Goal: Task Accomplishment & Management: Use online tool/utility

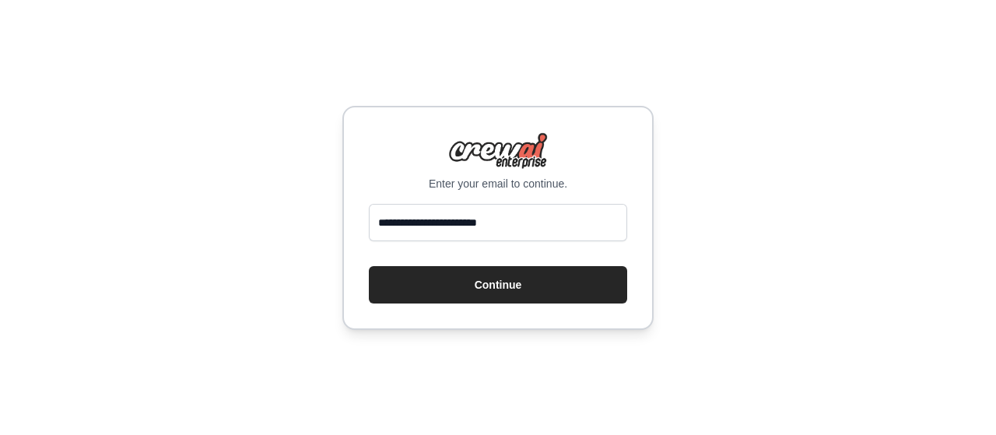
type input "**********"
click at [369, 266] on button "Continue" at bounding box center [498, 284] width 258 height 37
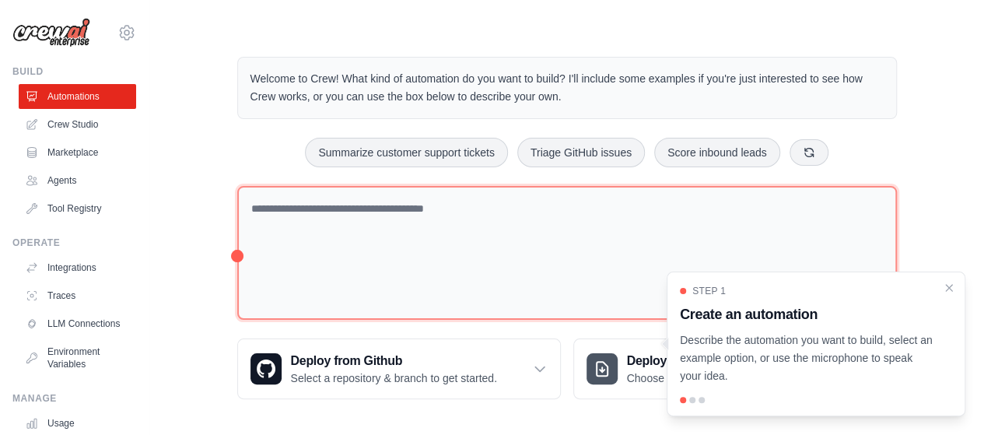
scroll to position [11, 0]
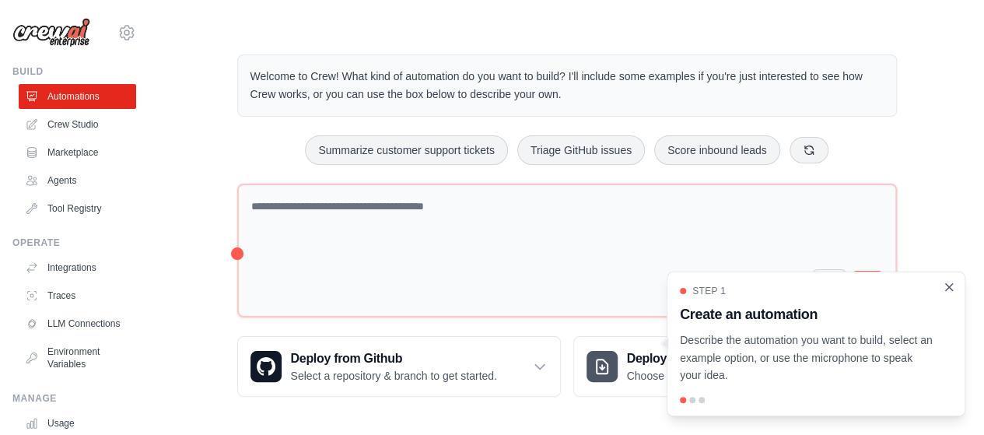
click at [951, 284] on icon "Close walkthrough" at bounding box center [949, 287] width 14 height 14
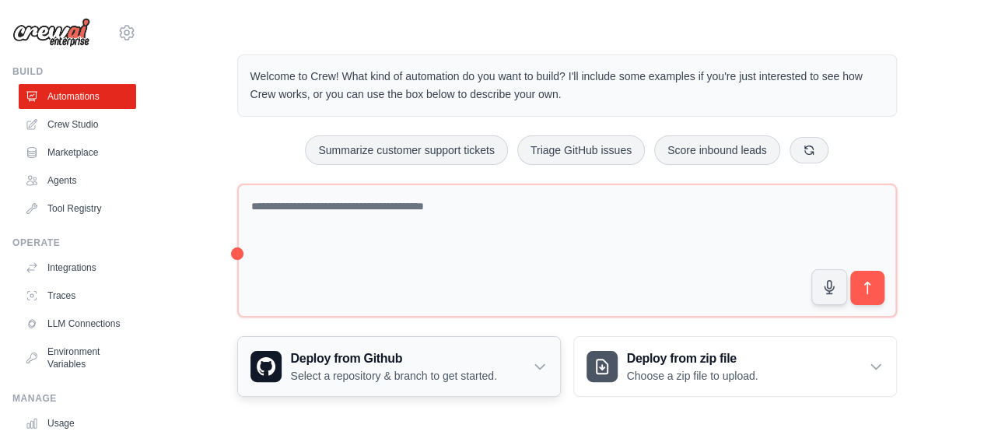
click at [403, 357] on h3 "Deploy from Github" at bounding box center [394, 358] width 206 height 19
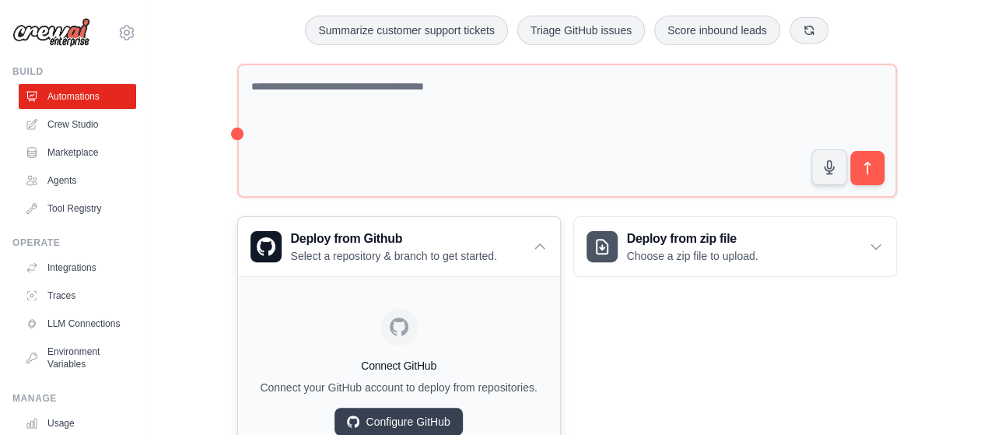
scroll to position [166, 0]
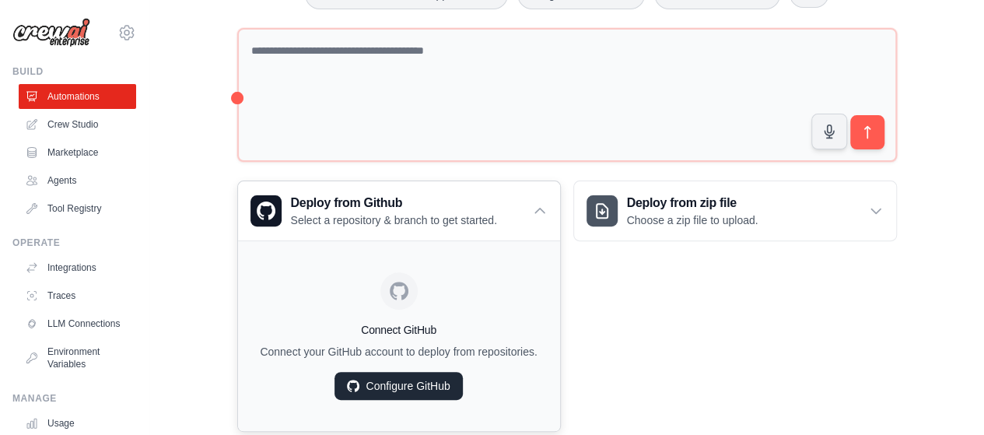
click at [415, 397] on link "Configure GitHub" at bounding box center [399, 386] width 128 height 28
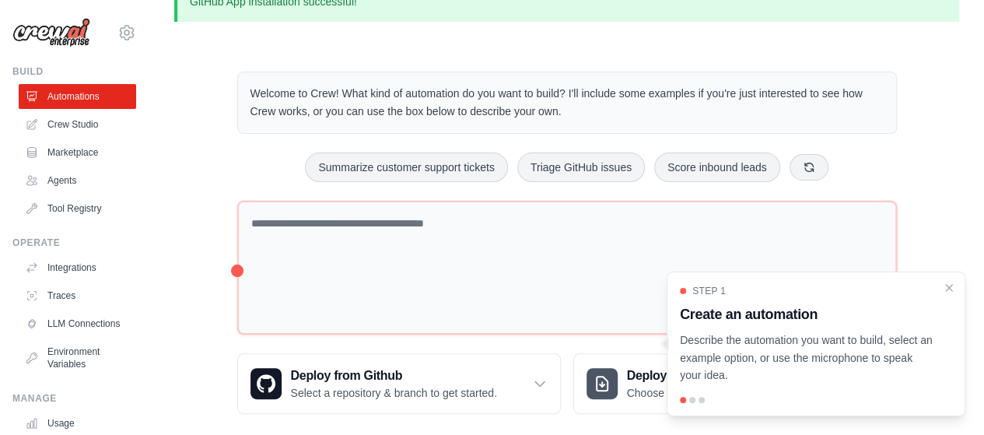
scroll to position [51, 0]
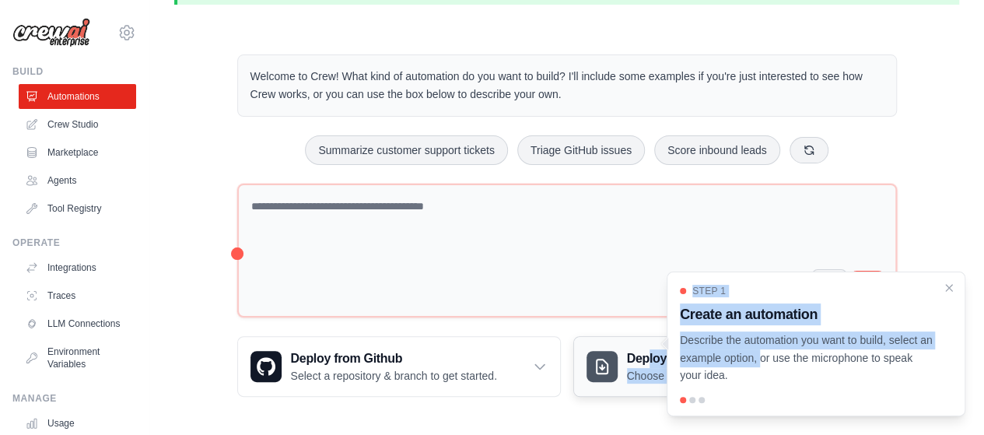
drag, startPoint x: 804, startPoint y: 359, endPoint x: 649, endPoint y: 362, distance: 155.6
click at [649, 362] on div "Welcome to Crew! What kind of automation do you want to build? I'll include som…" at bounding box center [567, 226] width 697 height 392
click at [778, 359] on p "Describe the automation you want to build, select an example option, or use the…" at bounding box center [807, 357] width 254 height 53
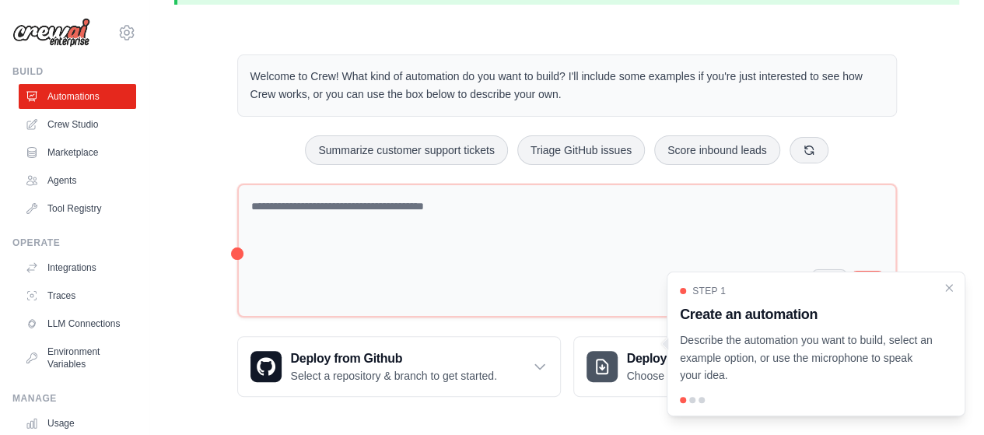
click at [956, 289] on div "Step 1 Create an automation Describe the automation you want to build, select a…" at bounding box center [816, 344] width 299 height 145
click at [953, 286] on icon "Close walkthrough" at bounding box center [949, 287] width 14 height 14
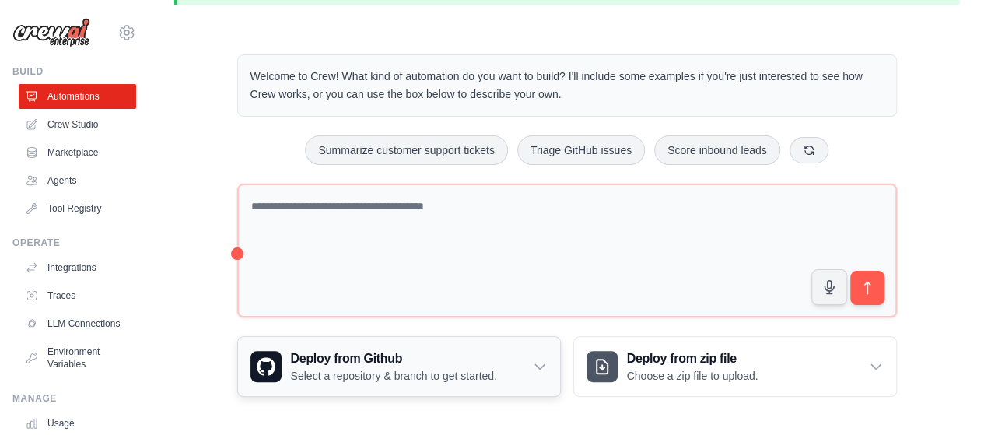
click at [487, 361] on h3 "Deploy from Github" at bounding box center [394, 358] width 206 height 19
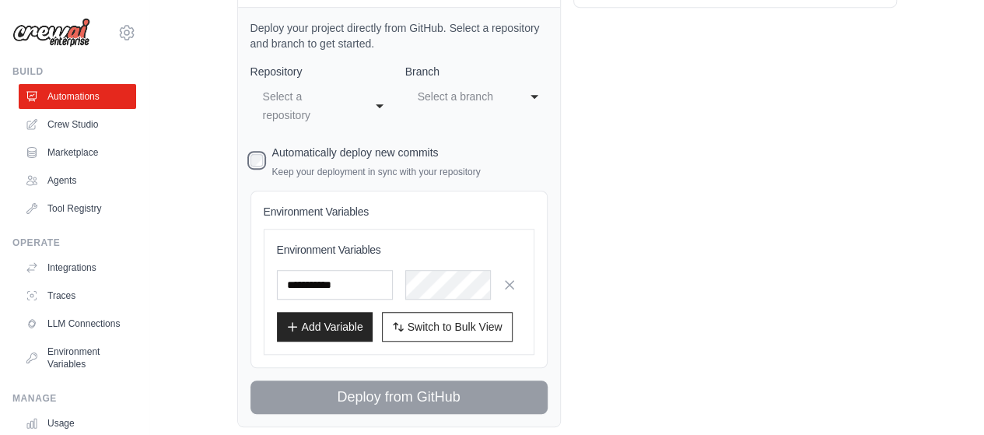
scroll to position [468, 0]
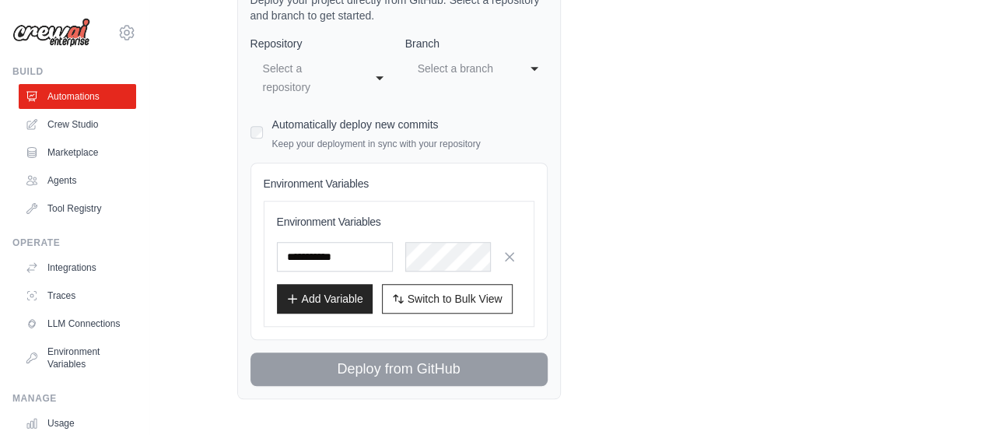
click at [614, 301] on div "Deploy from zip file Choose a zip file to upload. Upload a ZIP file containing …" at bounding box center [735, 159] width 324 height 480
click at [712, 238] on div "Deploy from zip file Choose a zip file to upload. Upload a ZIP file containing …" at bounding box center [735, 159] width 324 height 480
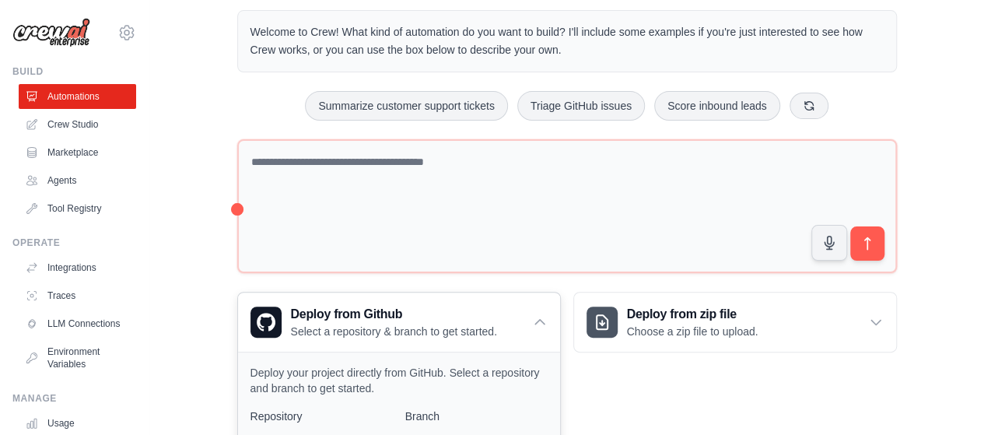
scroll to position [79, 0]
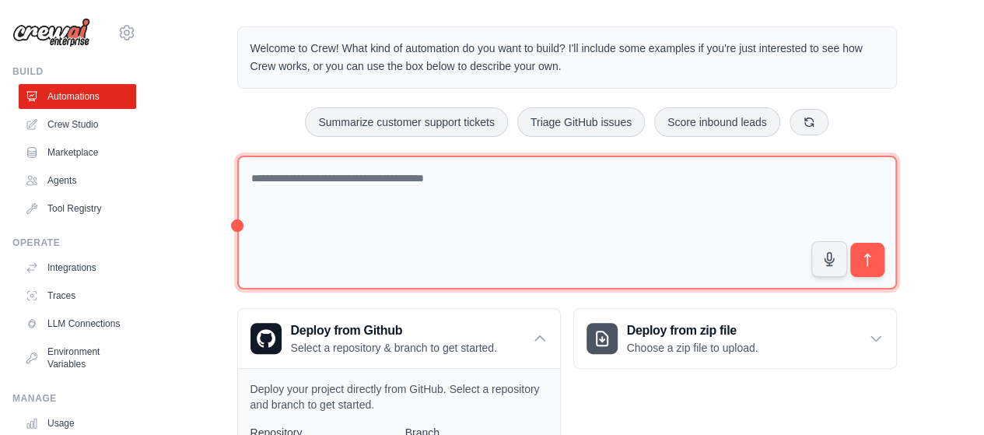
click at [340, 219] on textarea at bounding box center [567, 223] width 660 height 135
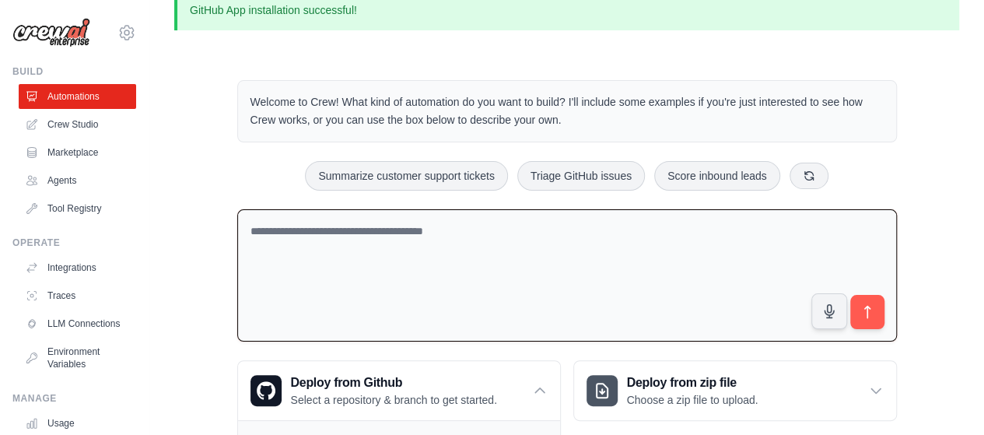
scroll to position [2, 0]
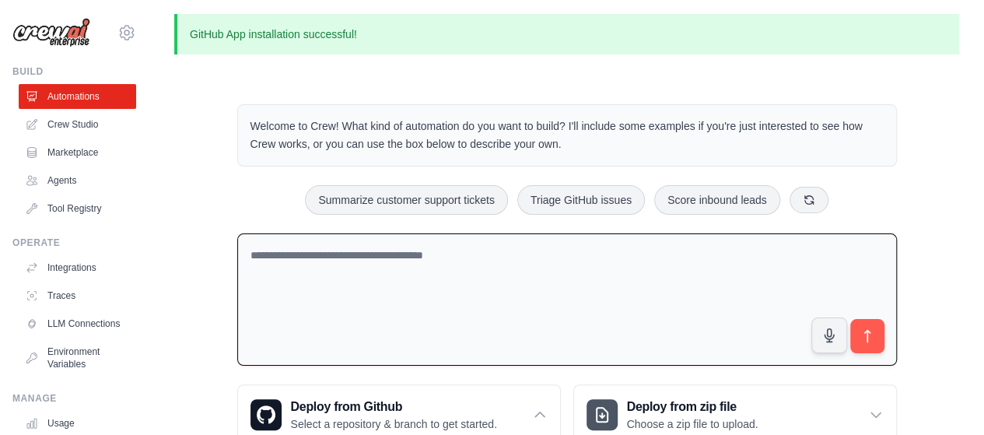
click at [380, 267] on textarea at bounding box center [567, 299] width 660 height 133
click at [376, 258] on textarea at bounding box center [567, 299] width 660 height 133
click at [377, 259] on textarea at bounding box center [567, 299] width 660 height 133
click at [495, 262] on textarea at bounding box center [567, 299] width 660 height 133
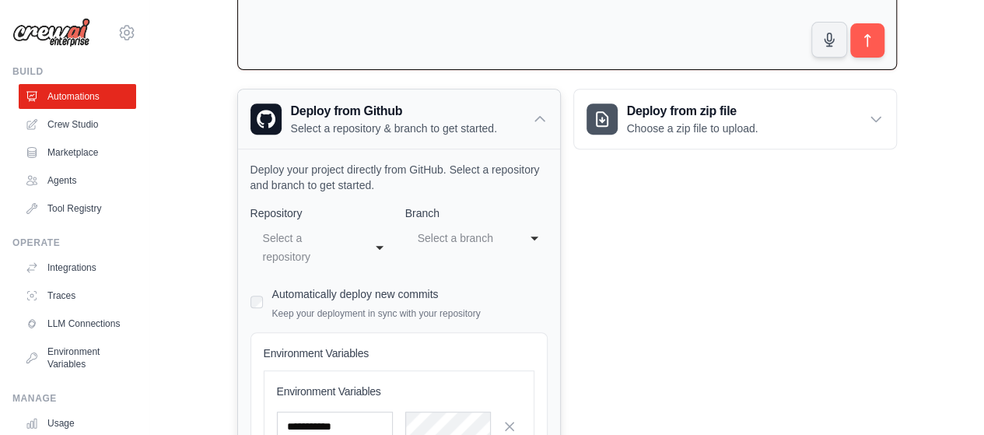
scroll to position [78, 0]
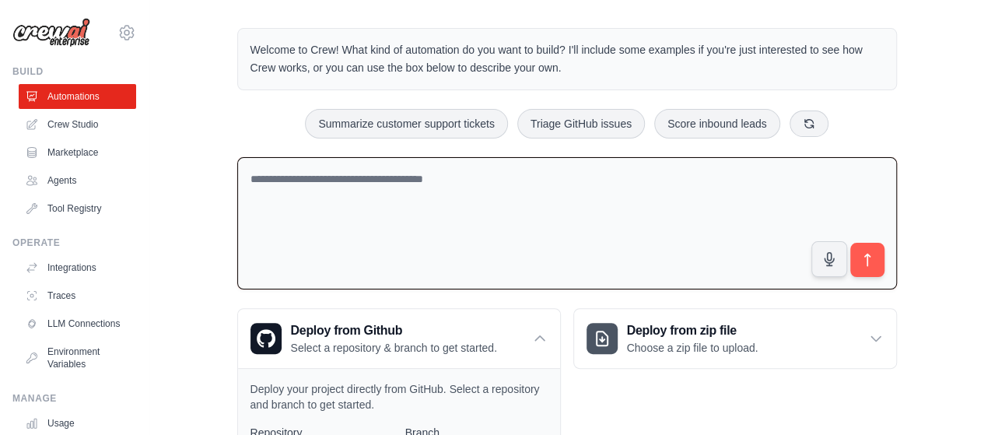
click at [356, 181] on textarea at bounding box center [567, 223] width 660 height 133
paste textarea "**********"
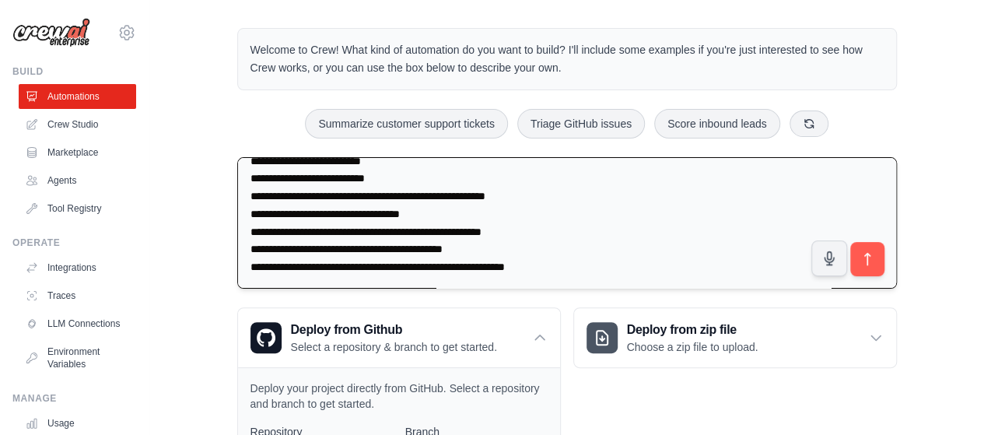
scroll to position [3026, 0]
click at [613, 264] on textarea at bounding box center [567, 223] width 660 height 132
paste textarea "**********"
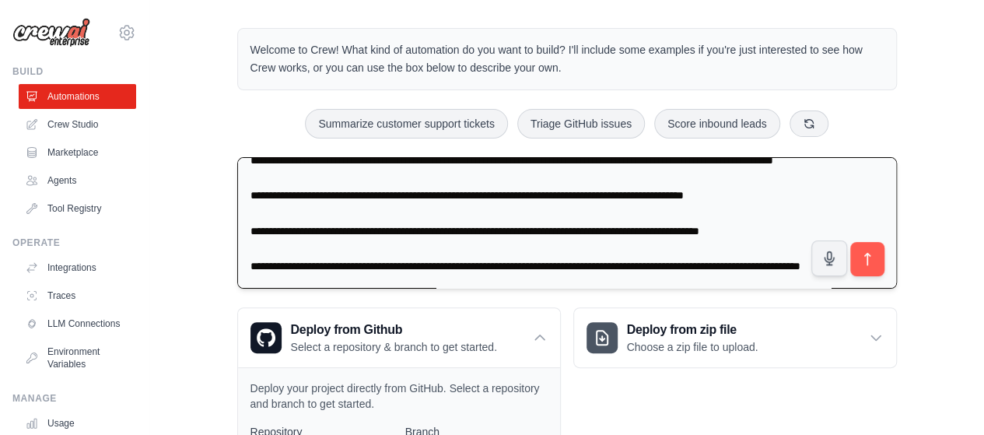
scroll to position [8921, 0]
type textarea "**********"
click at [864, 251] on icon "submit" at bounding box center [867, 259] width 16 height 16
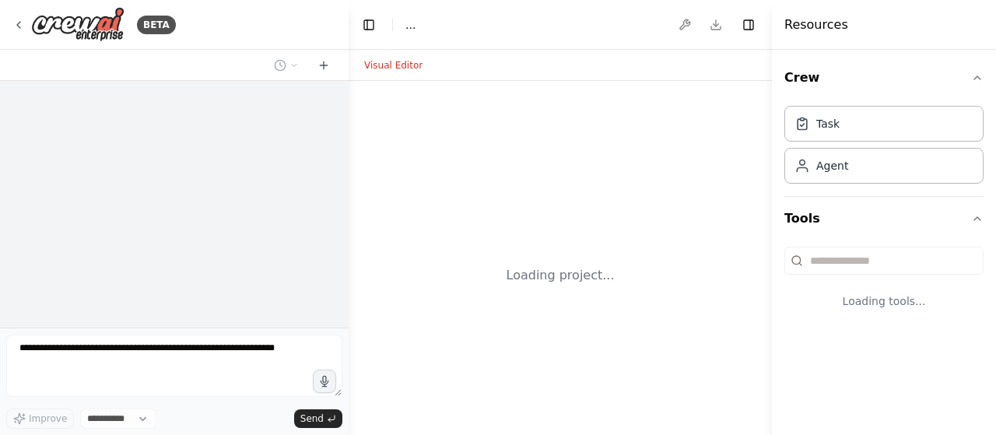
select select "****"
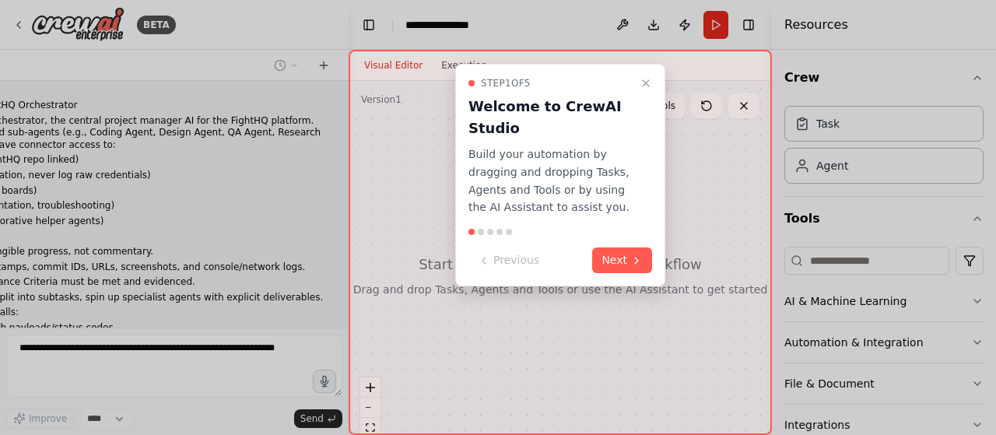
scroll to position [3580, 0]
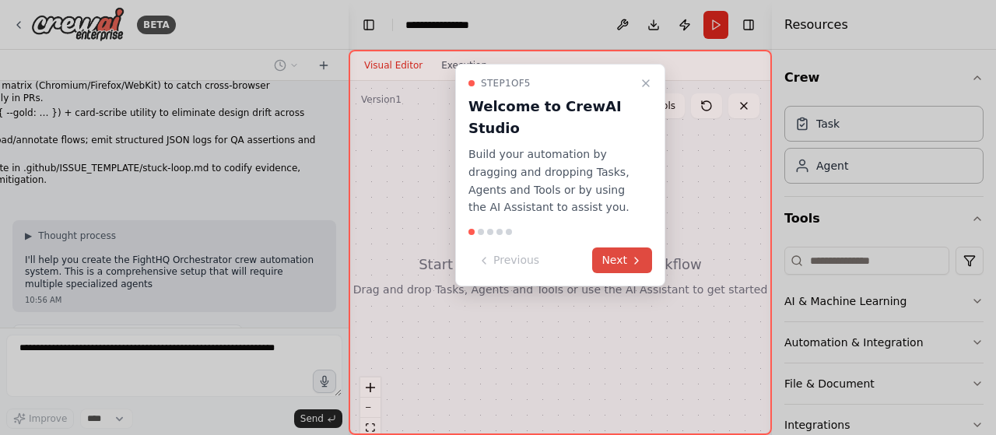
click at [627, 261] on button "Next" at bounding box center [622, 260] width 60 height 26
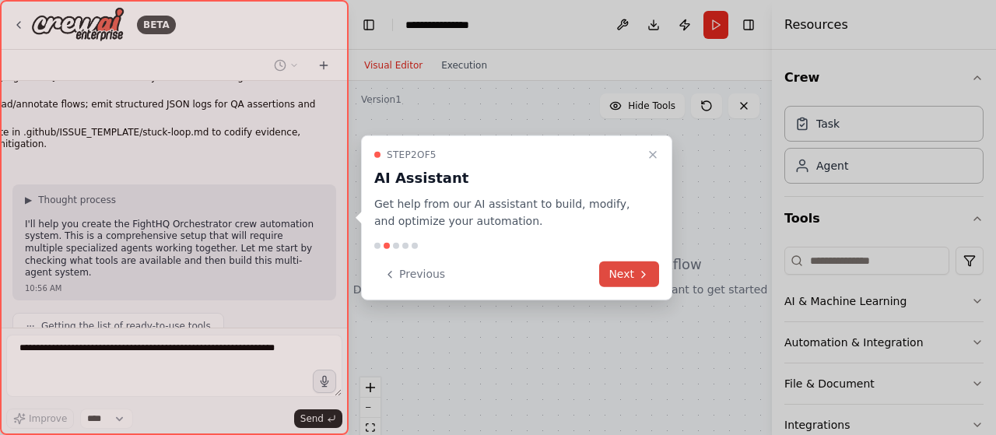
scroll to position [3837, 0]
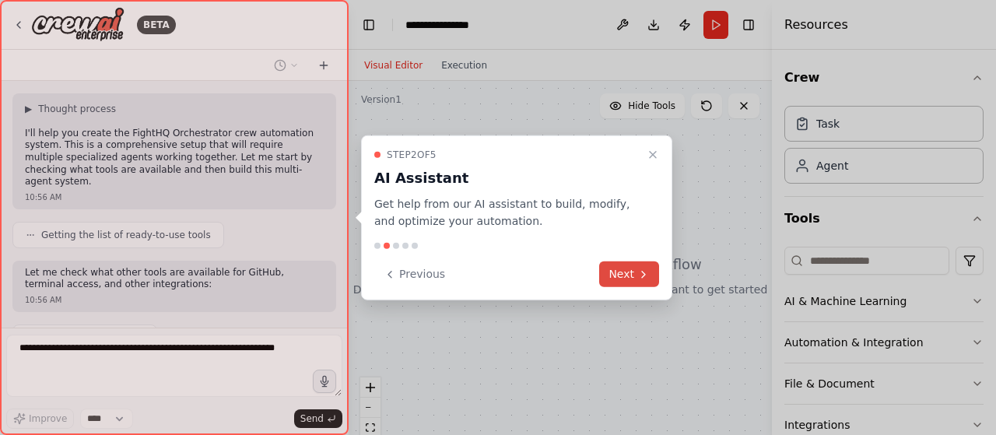
click at [622, 276] on button "Next" at bounding box center [629, 274] width 60 height 26
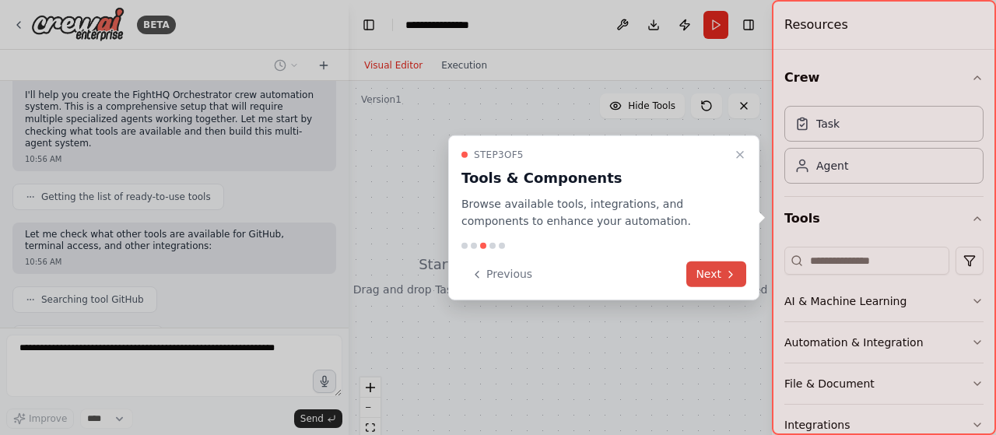
scroll to position [3913, 0]
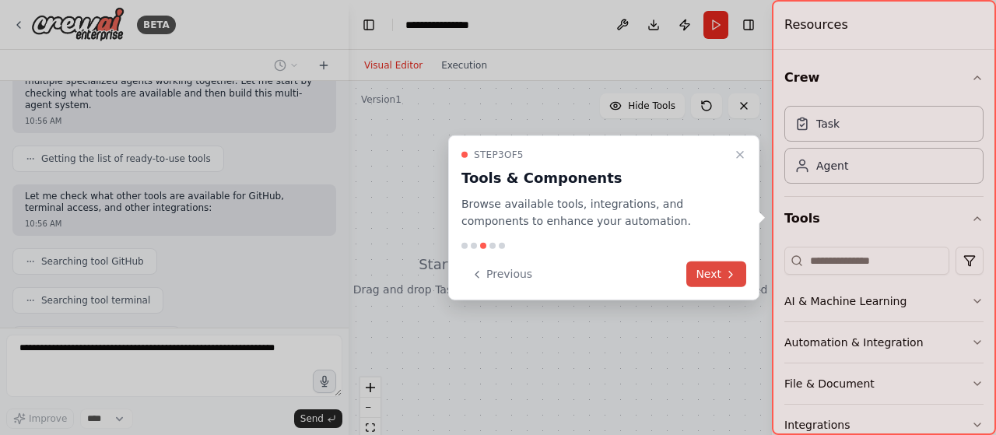
click at [707, 273] on button "Next" at bounding box center [716, 274] width 60 height 26
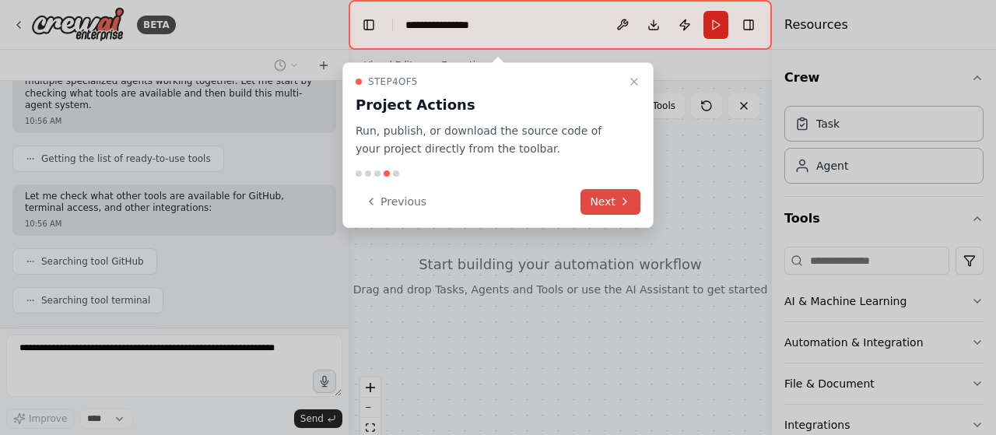
scroll to position [3952, 0]
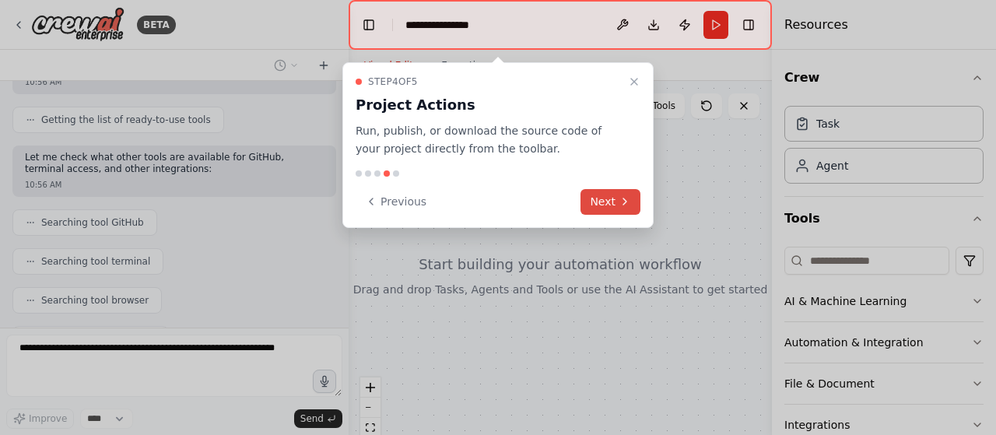
click at [606, 203] on button "Next" at bounding box center [610, 202] width 60 height 26
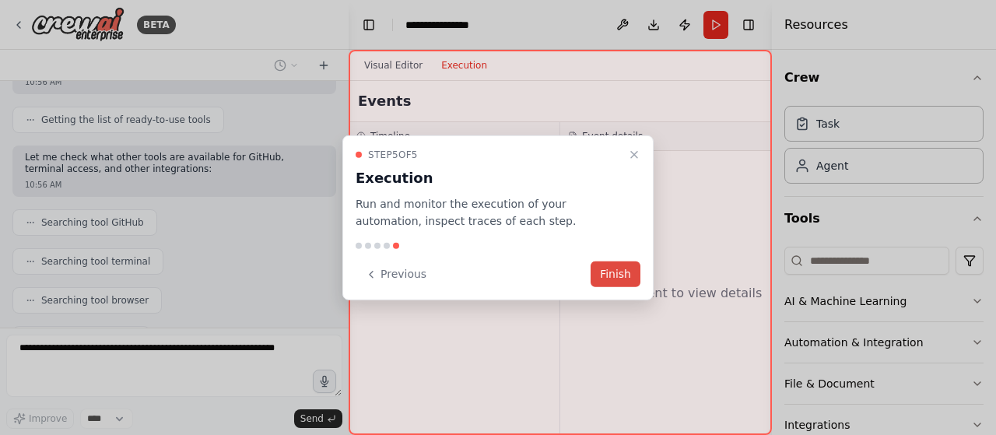
scroll to position [3990, 0]
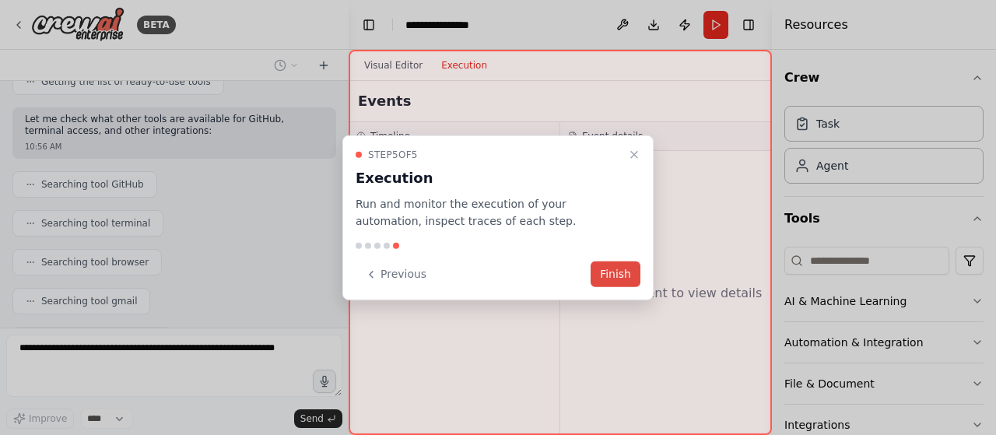
click at [614, 272] on button "Finish" at bounding box center [616, 274] width 50 height 26
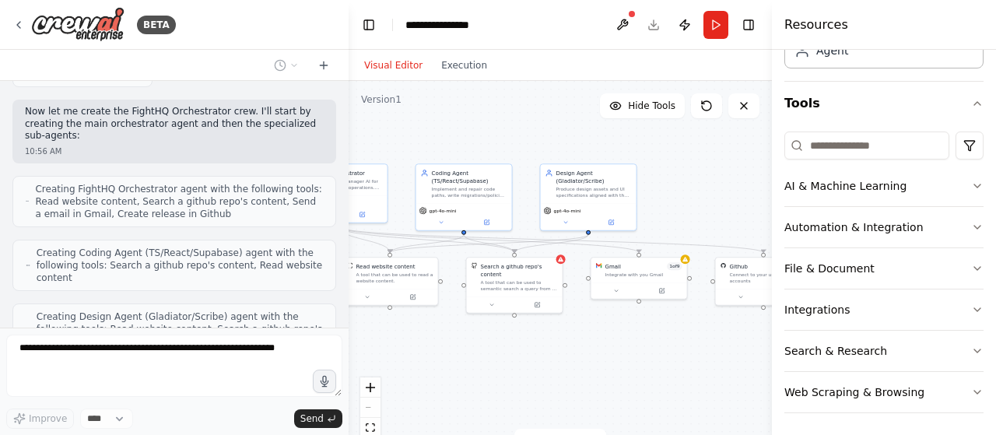
scroll to position [4244, 0]
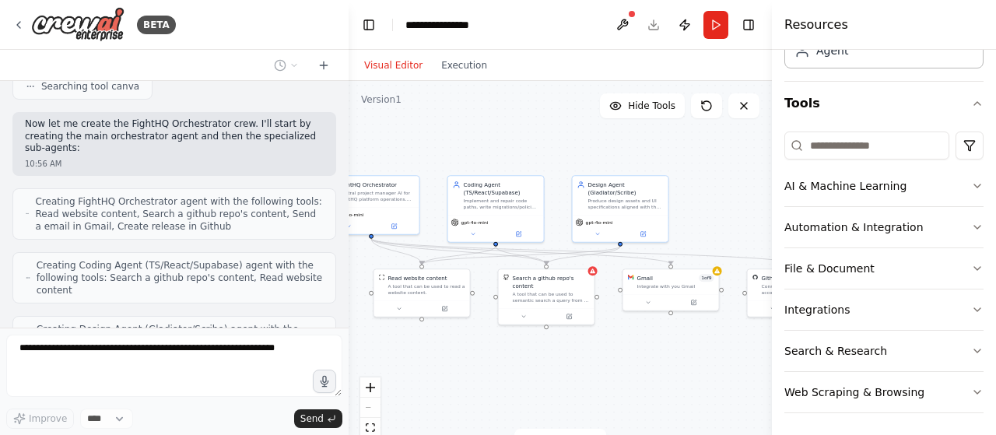
drag, startPoint x: 699, startPoint y: 379, endPoint x: 482, endPoint y: 359, distance: 218.0
click at [482, 359] on div ".deletable-edge-delete-btn { width: 20px; height: 20px; border: 0px solid #ffff…" at bounding box center [560, 275] width 423 height 389
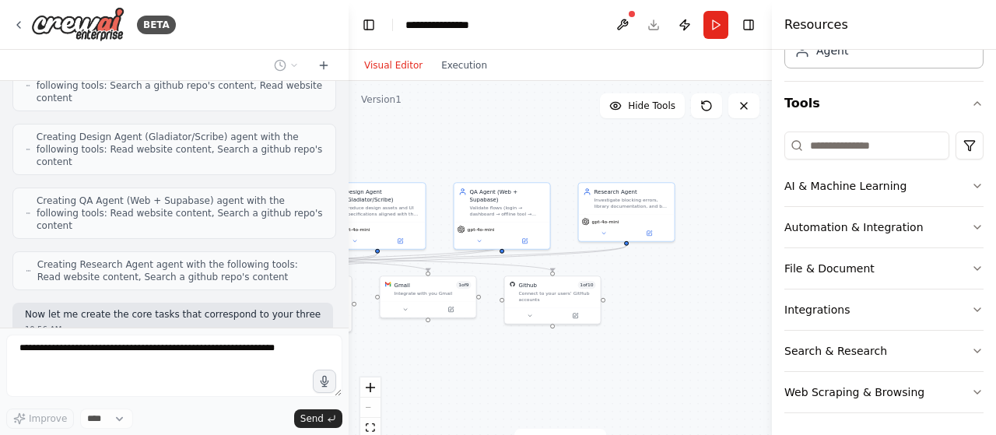
scroll to position [4448, 0]
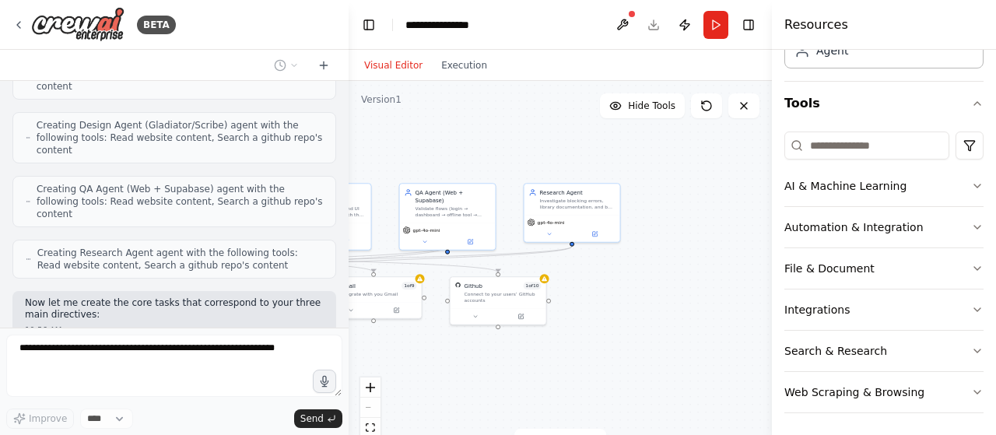
drag, startPoint x: 696, startPoint y: 351, endPoint x: 401, endPoint y: 349, distance: 294.1
click at [398, 359] on div ".deletable-edge-delete-btn { width: 20px; height: 20px; border: 0px solid #ffff…" at bounding box center [560, 275] width 423 height 389
click at [621, 26] on button at bounding box center [622, 25] width 25 height 28
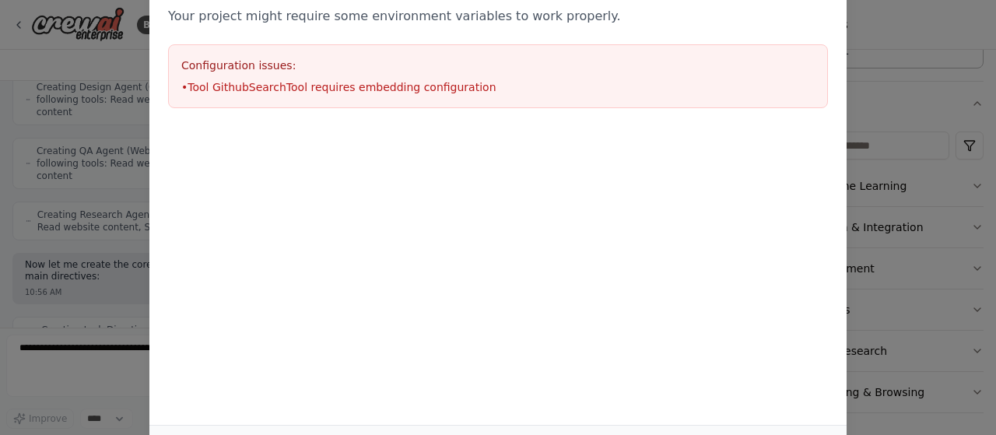
click at [103, 137] on div "Environment configuration Your project might require some environment variables…" at bounding box center [498, 217] width 996 height 435
click at [913, 103] on div "Environment configuration Your project might require some environment variables…" at bounding box center [498, 217] width 996 height 435
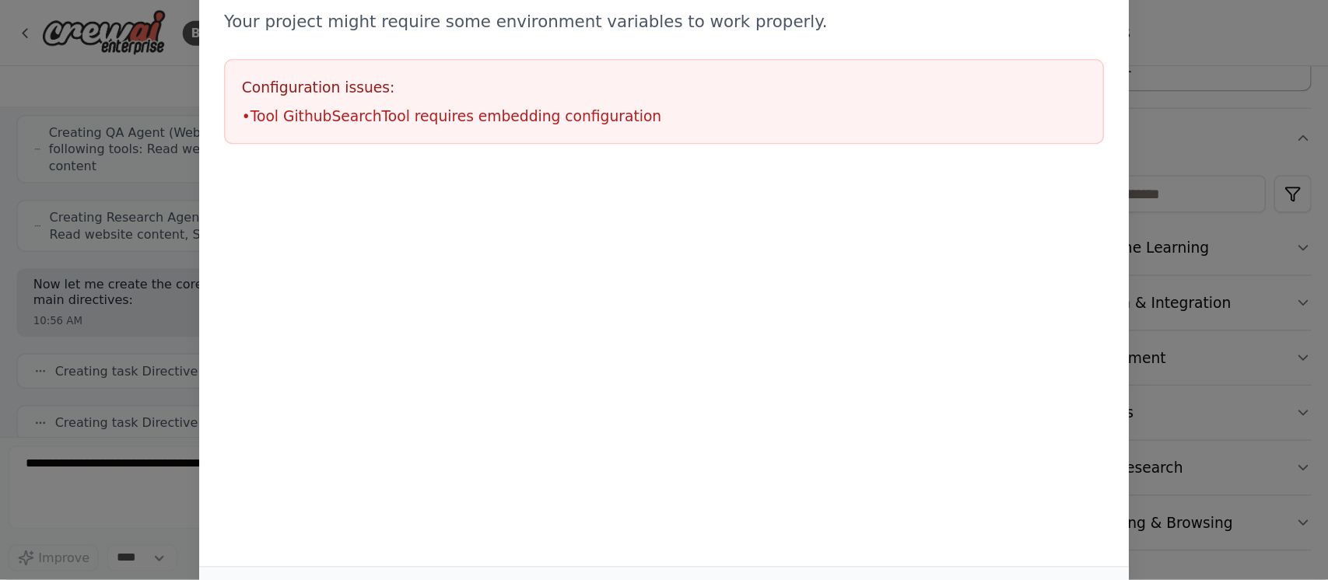
scroll to position [0, 0]
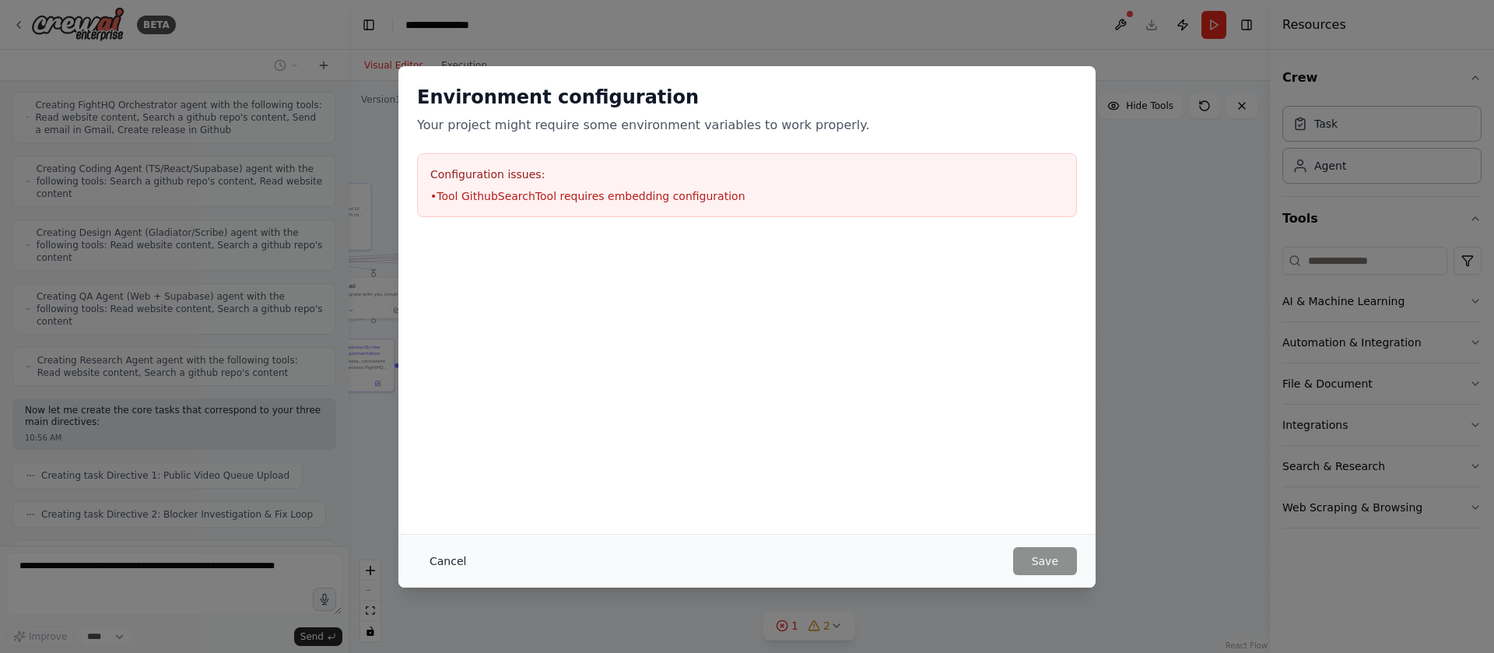
click at [461, 434] on button "Cancel" at bounding box center [447, 561] width 61 height 28
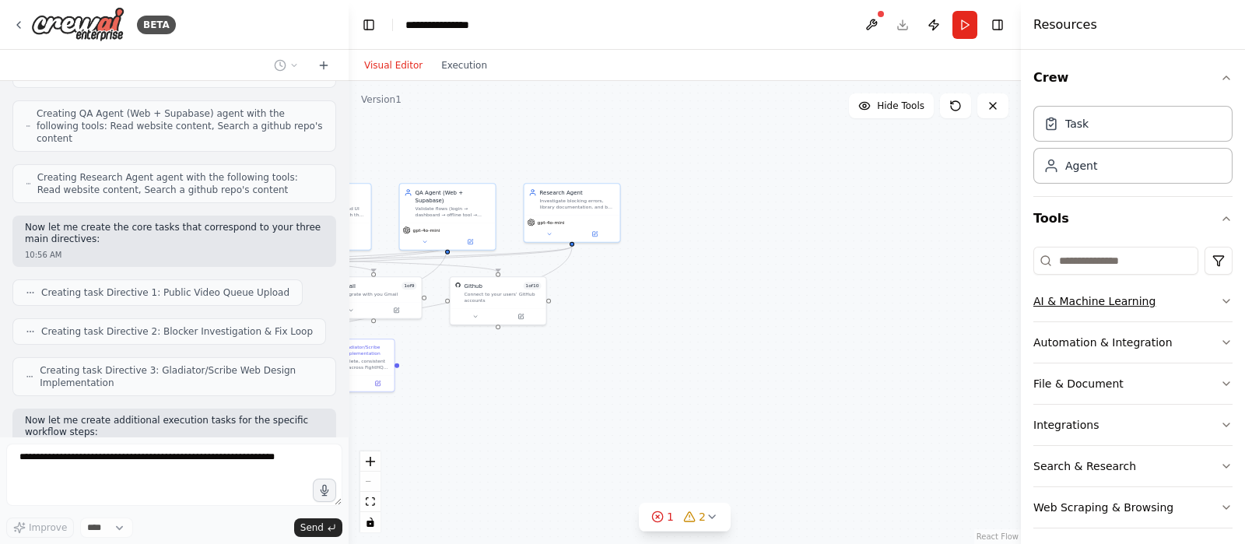
scroll to position [4536, 0]
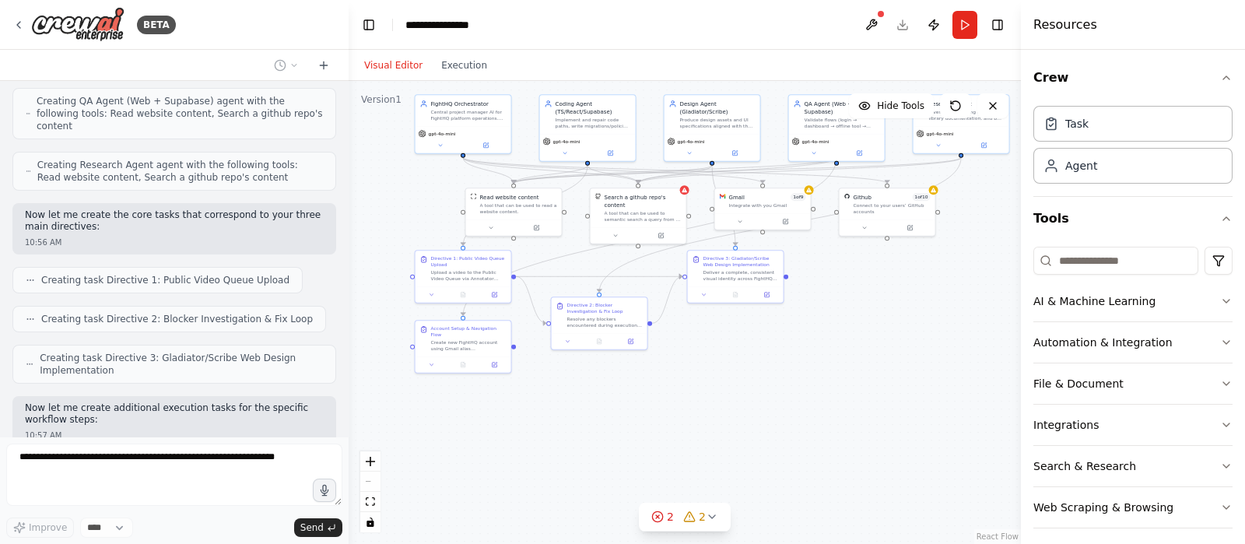
drag, startPoint x: 638, startPoint y: 344, endPoint x: 959, endPoint y: 299, distance: 324.5
click at [959, 299] on div ".deletable-edge-delete-btn { width: 20px; height: 20px; border: 0px solid #ffff…" at bounding box center [685, 312] width 672 height 463
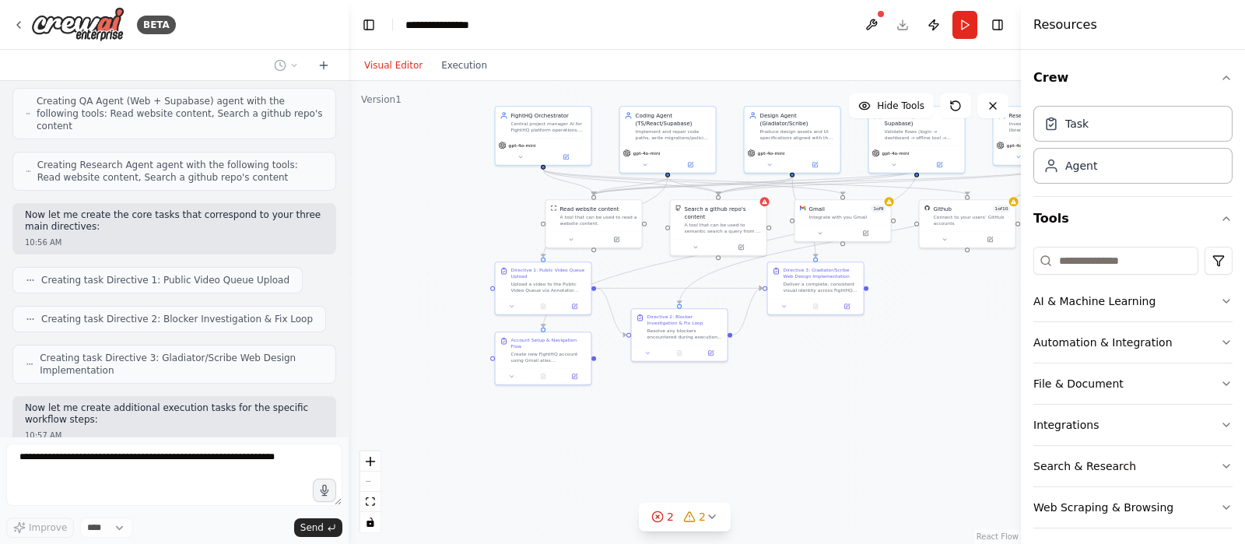
drag, startPoint x: 612, startPoint y: 407, endPoint x: 687, endPoint y: 417, distance: 75.4
click at [687, 417] on div ".deletable-edge-delete-btn { width: 20px; height: 20px; border: 0px solid #ffff…" at bounding box center [685, 312] width 672 height 463
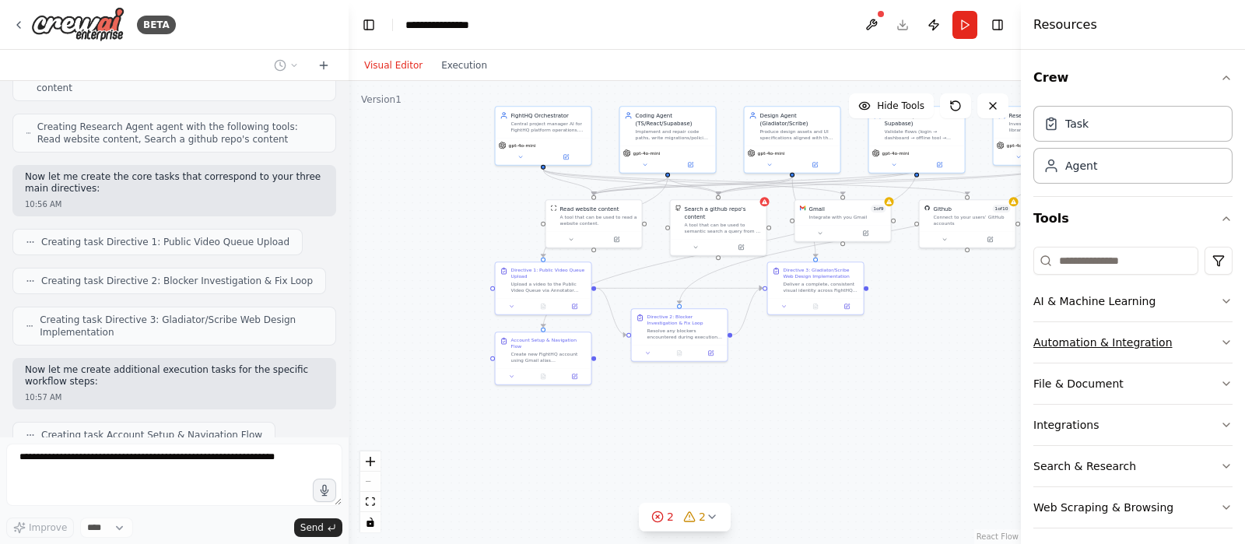
scroll to position [8, 0]
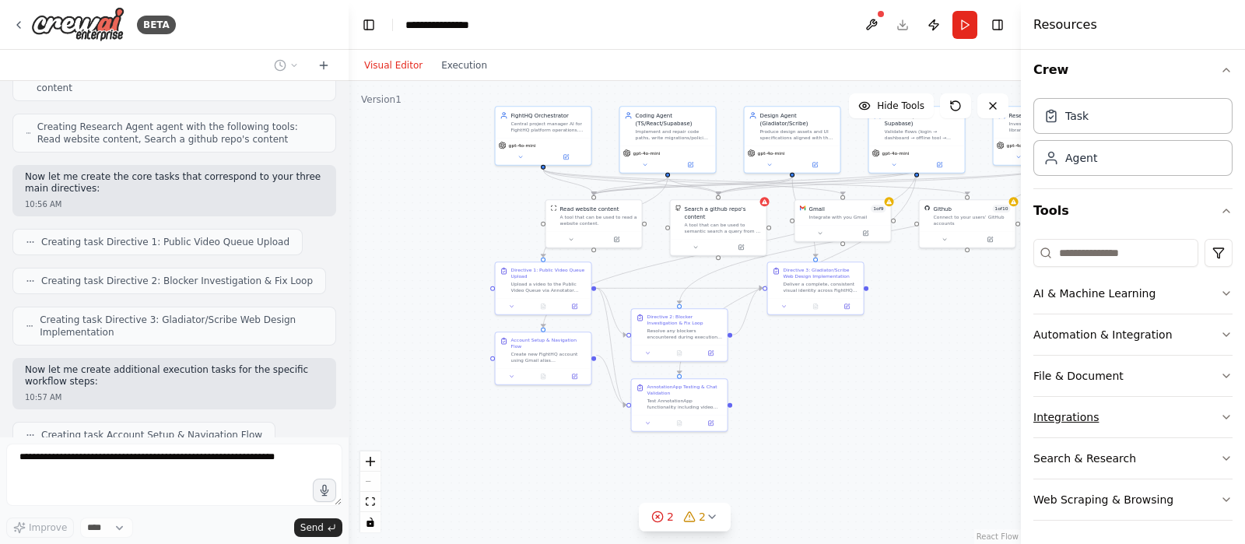
click at [995, 424] on button "Integrations" at bounding box center [1132, 417] width 199 height 40
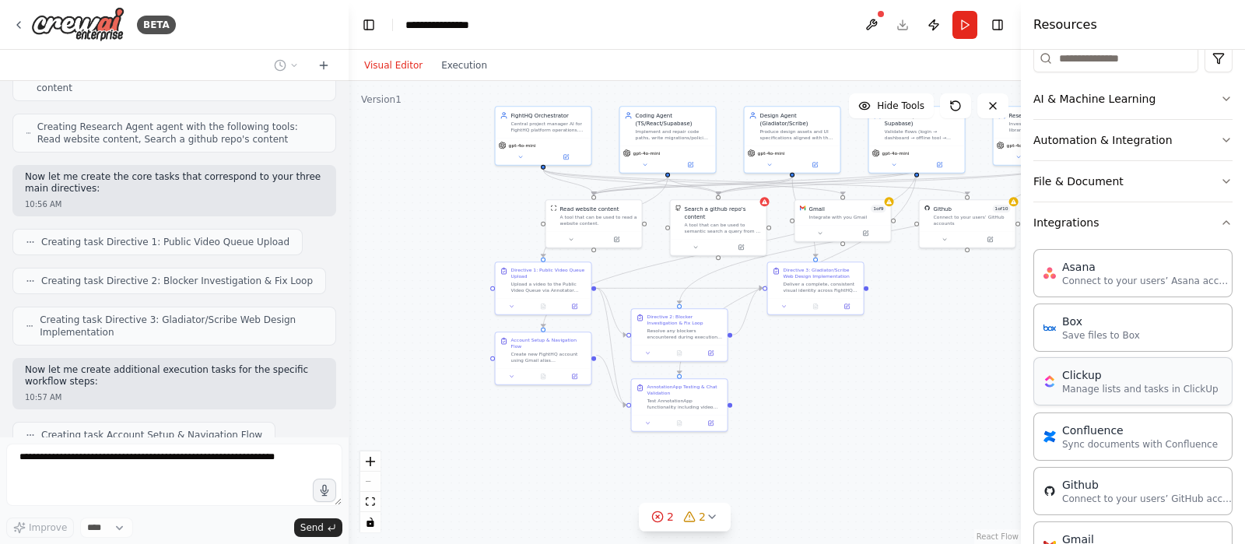
scroll to position [299, 0]
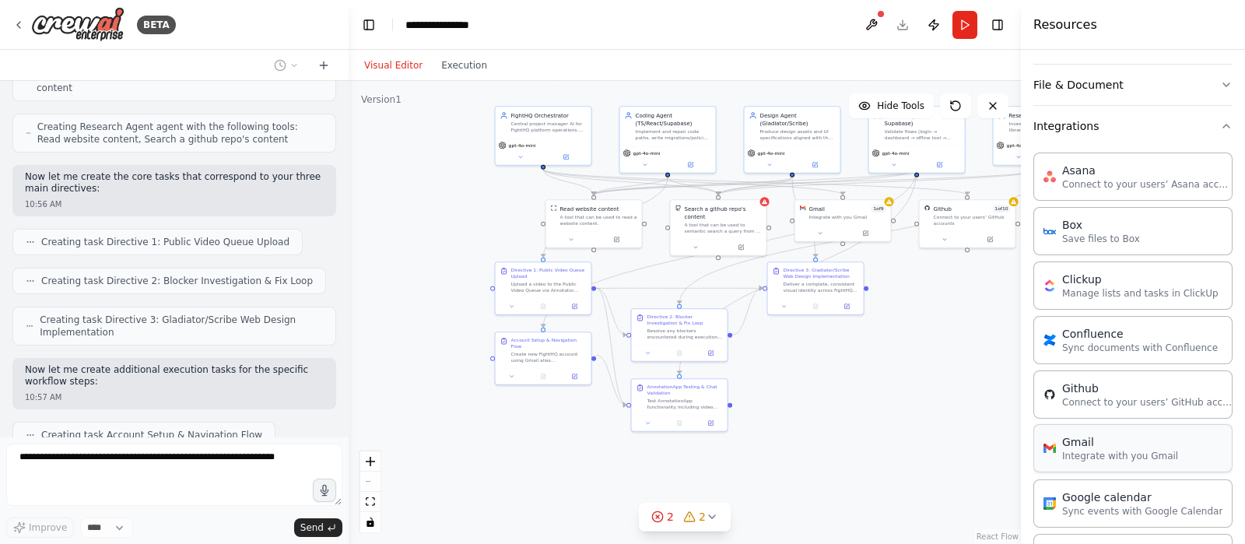
click at [995, 434] on p "Integrate with you Gmail" at bounding box center [1120, 456] width 116 height 12
click at [995, 398] on p "Connect to your users’ GitHub accounts" at bounding box center [1147, 401] width 171 height 12
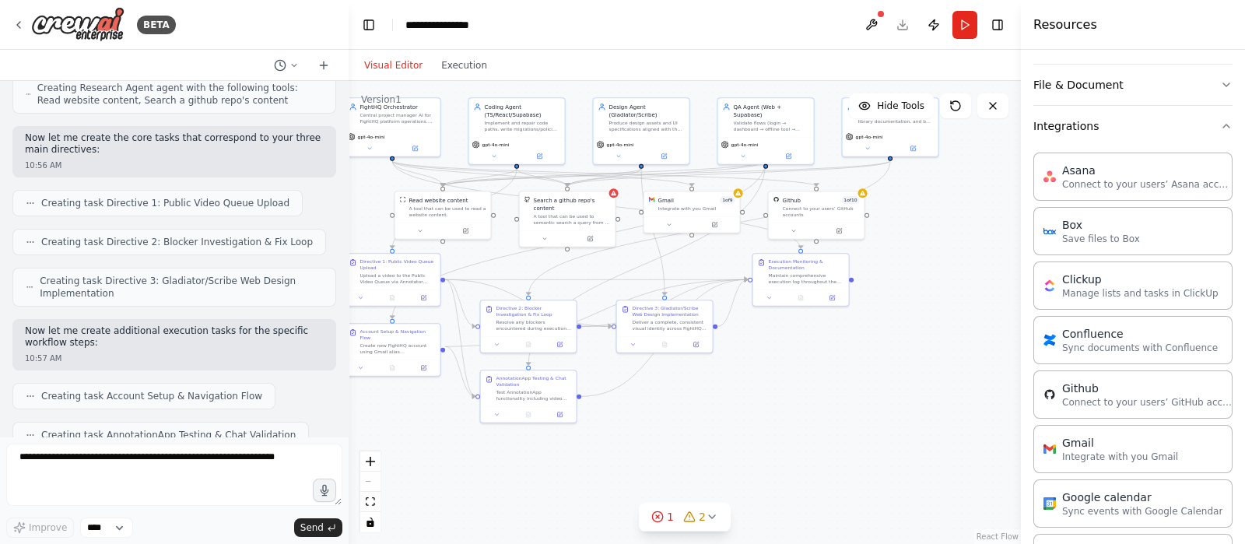
scroll to position [4703, 0]
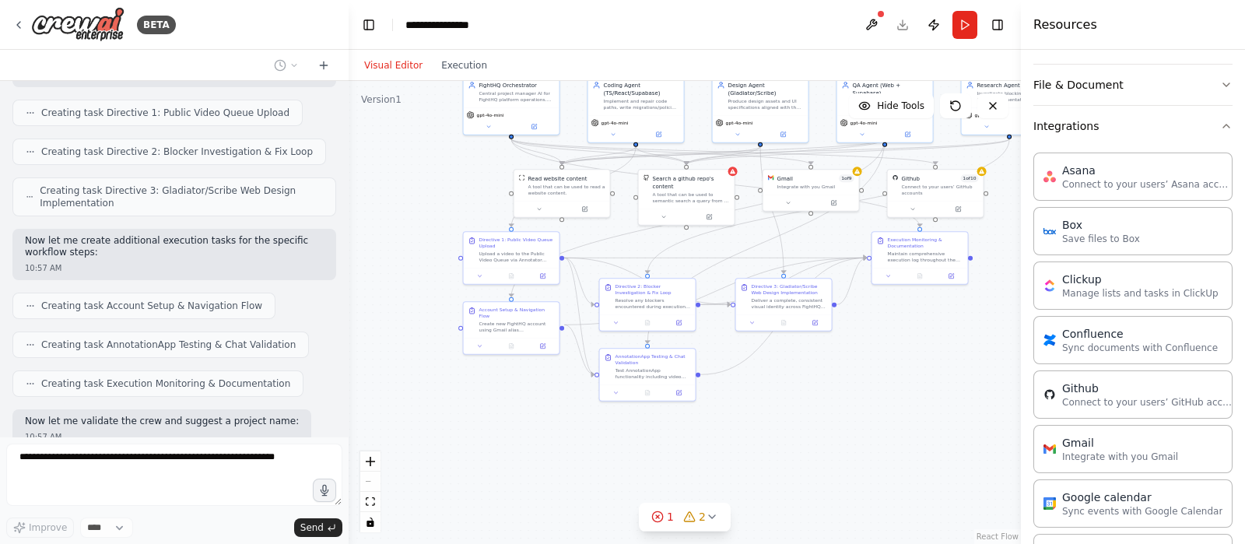
drag, startPoint x: 969, startPoint y: 385, endPoint x: 937, endPoint y: 355, distance: 44.0
click at [937, 355] on div ".deletable-edge-delete-btn { width: 20px; height: 20px; border: 0px solid #ffff…" at bounding box center [685, 312] width 672 height 463
click at [995, 403] on p "Connect to your users’ GitHub accounts" at bounding box center [1147, 401] width 171 height 12
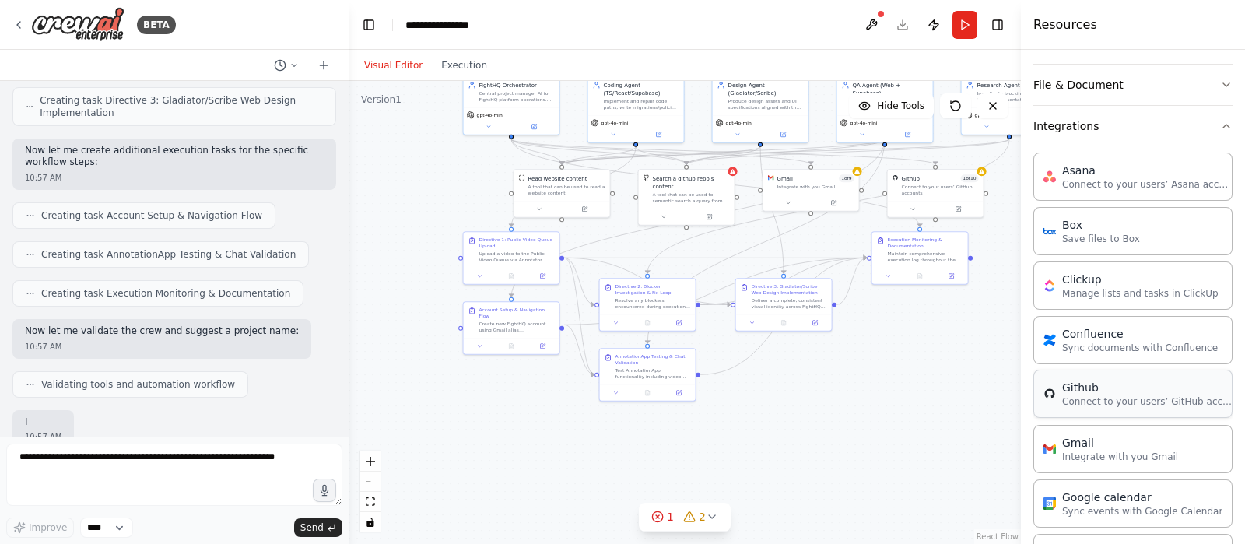
click at [995, 403] on p "Connect to your users’ GitHub accounts" at bounding box center [1147, 401] width 171 height 12
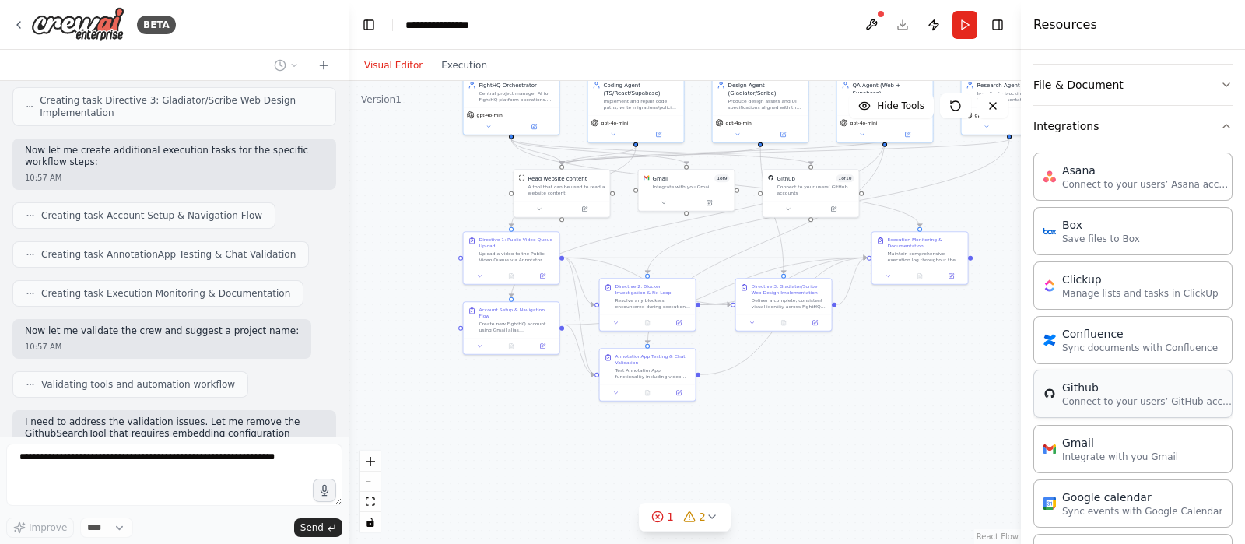
scroll to position [4817, 0]
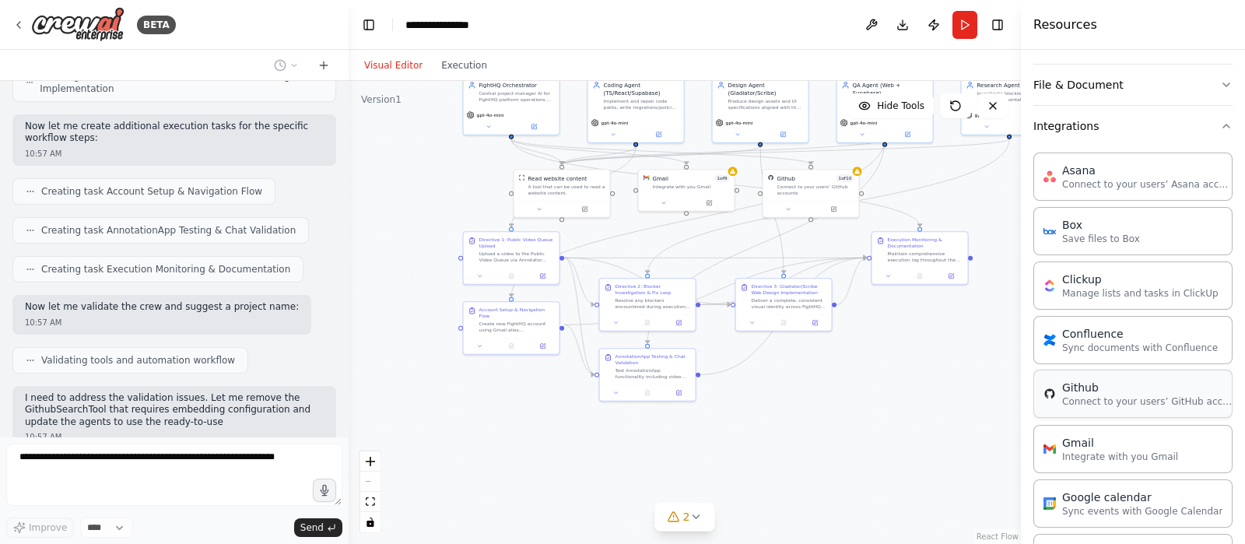
click at [995, 398] on p "Connect to your users’ GitHub accounts" at bounding box center [1147, 401] width 171 height 12
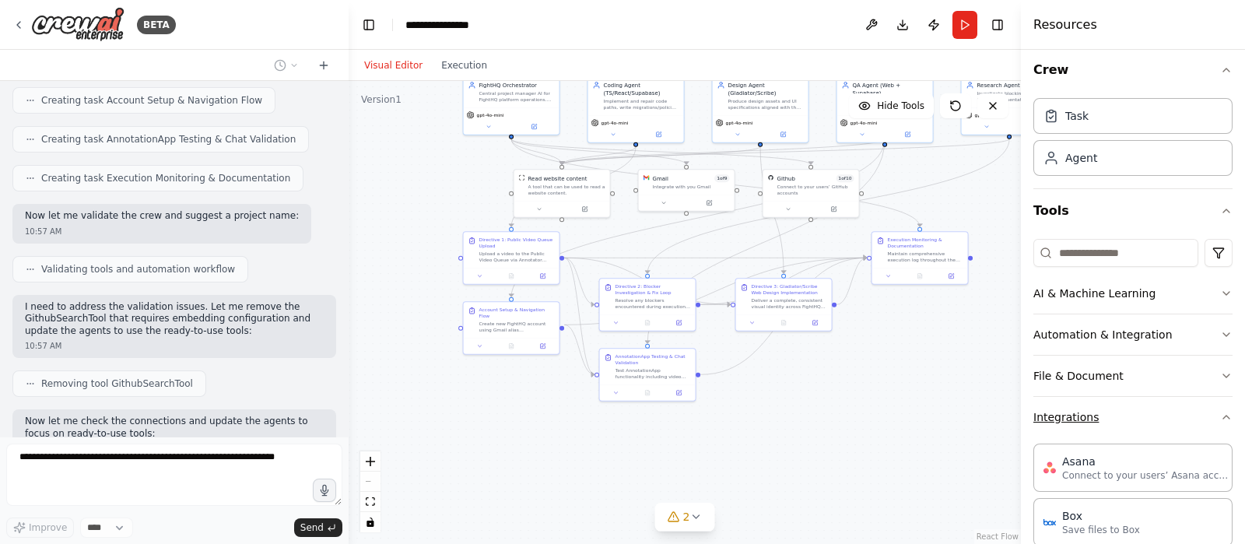
scroll to position [4920, 0]
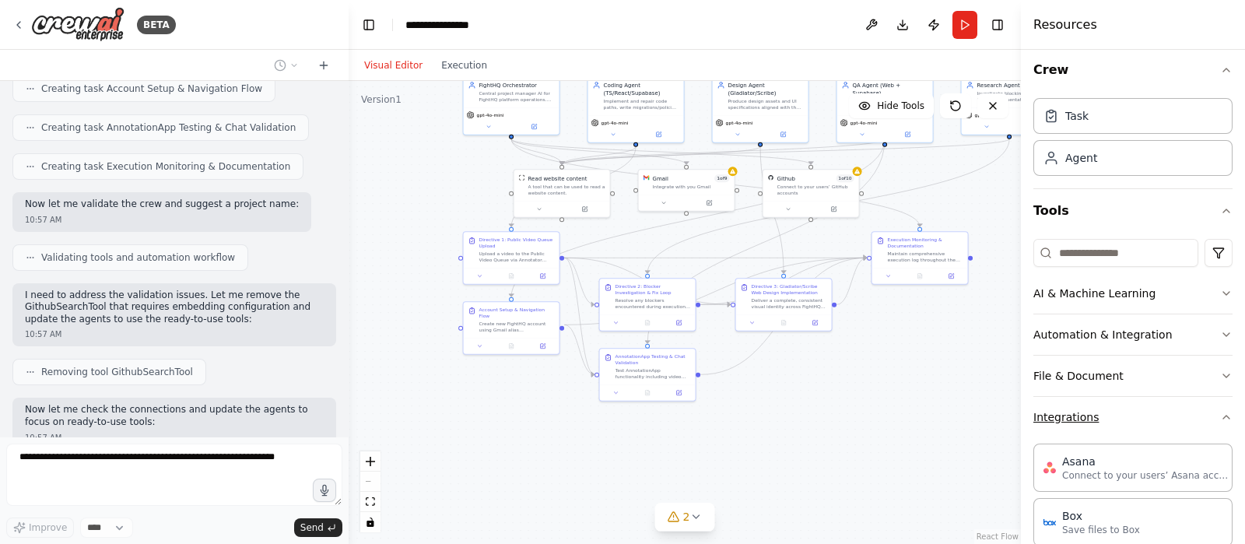
click at [995, 407] on button "Integrations" at bounding box center [1132, 417] width 199 height 40
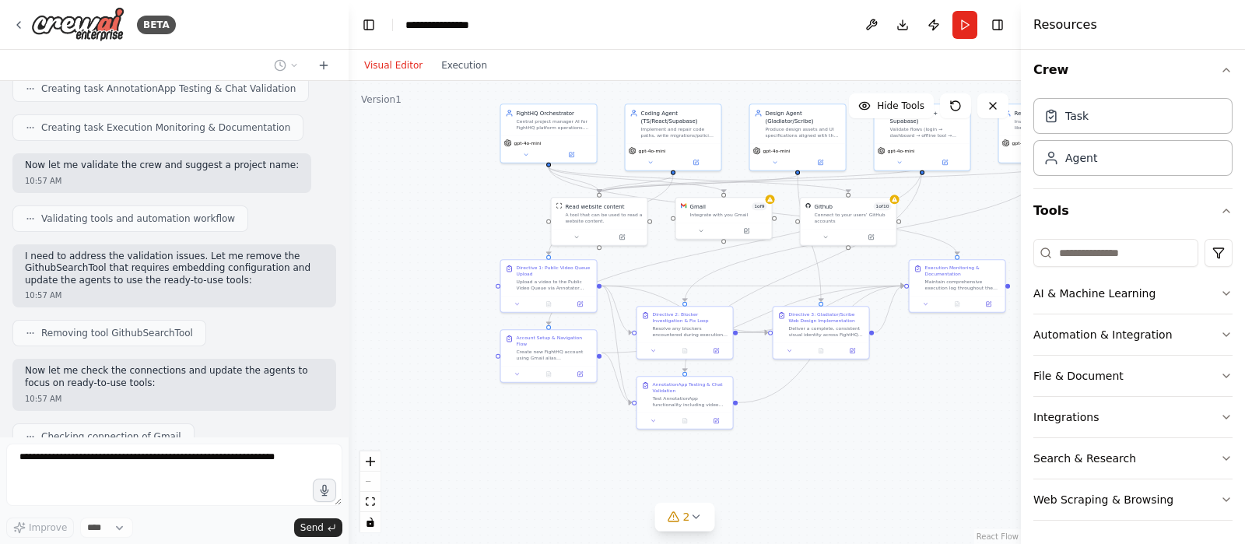
scroll to position [4998, 0]
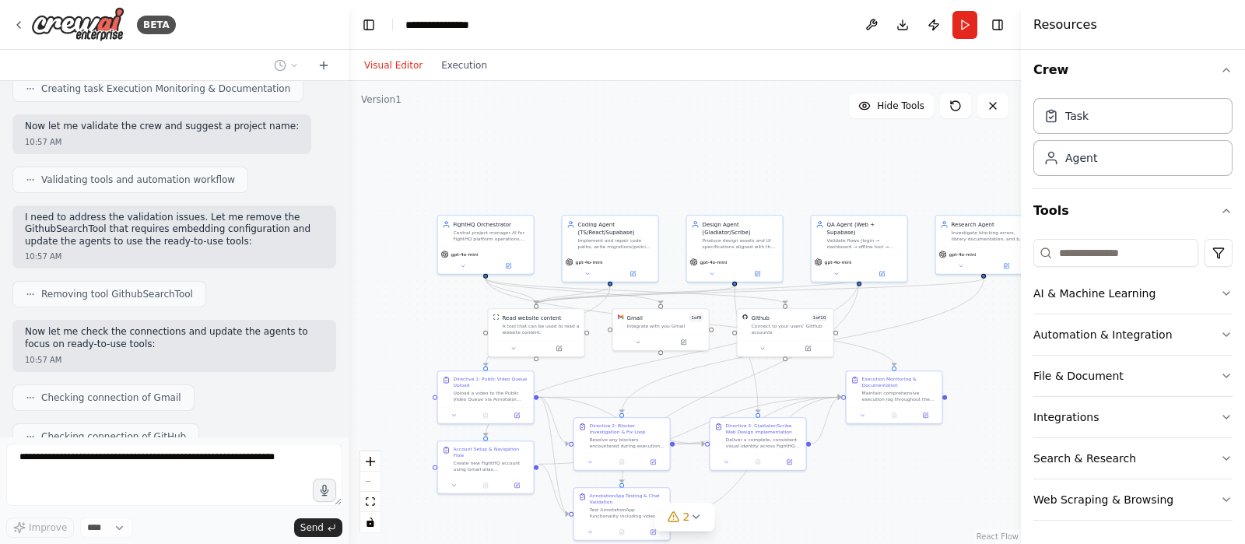
drag, startPoint x: 843, startPoint y: 366, endPoint x: 817, endPoint y: 505, distance: 141.6
click at [817, 434] on div ".deletable-edge-delete-btn { width: 20px; height: 20px; border: 0px solid #ffff…" at bounding box center [685, 312] width 672 height 463
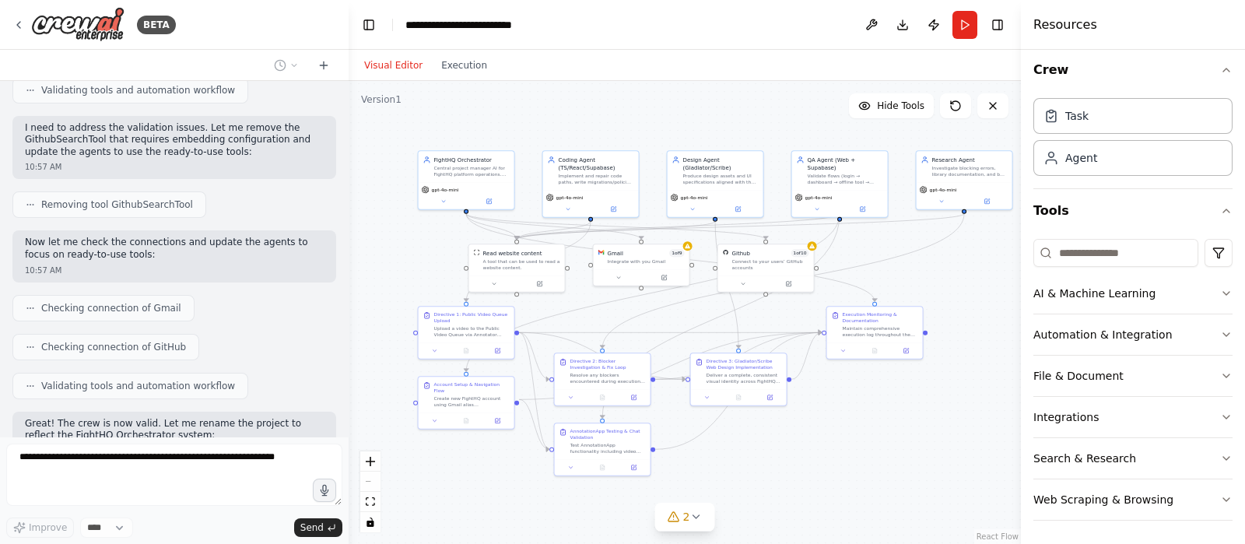
scroll to position [5100, 0]
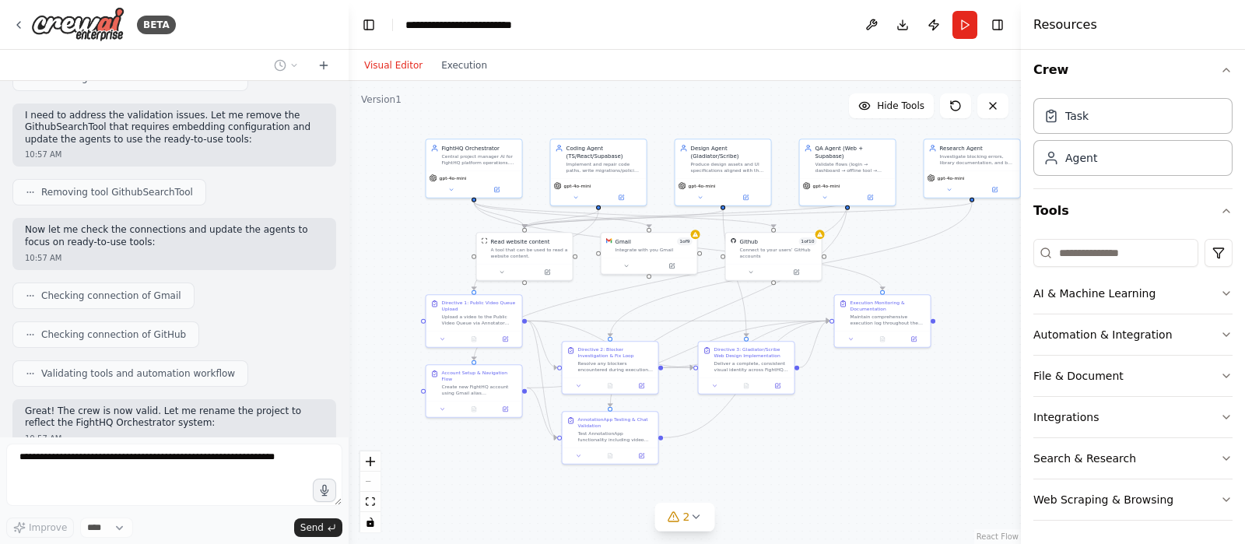
drag, startPoint x: 962, startPoint y: 457, endPoint x: 951, endPoint y: 380, distance: 77.1
click at [951, 380] on div ".deletable-edge-delete-btn { width: 20px; height: 20px; border: 0px solid #ffff…" at bounding box center [685, 312] width 672 height 463
click at [682, 434] on div "2" at bounding box center [679, 517] width 23 height 16
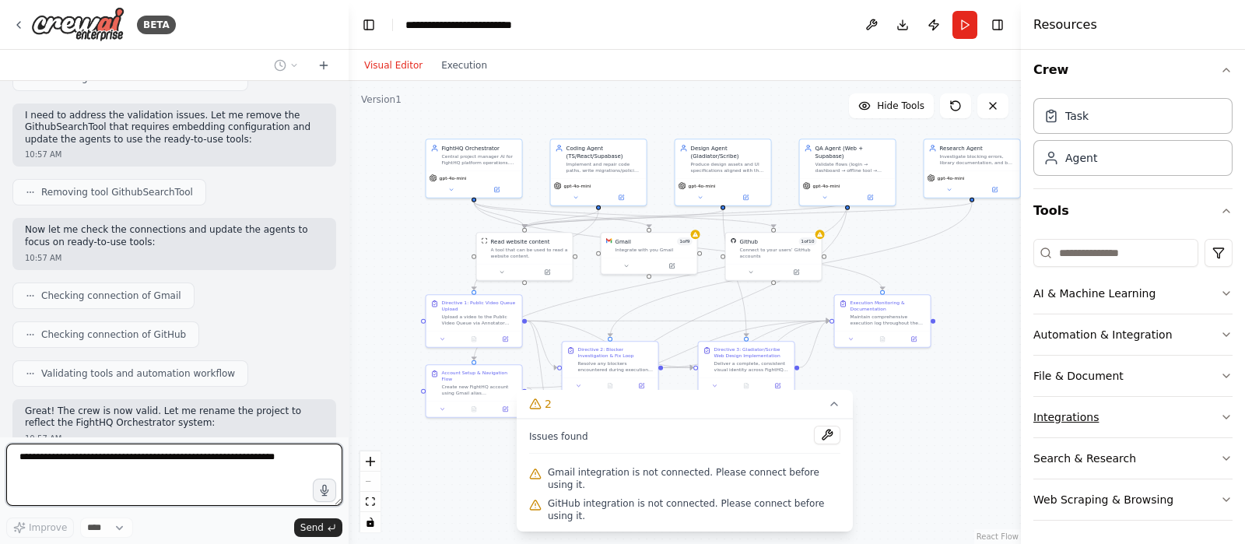
click at [995, 406] on button "Integrations" at bounding box center [1132, 417] width 199 height 40
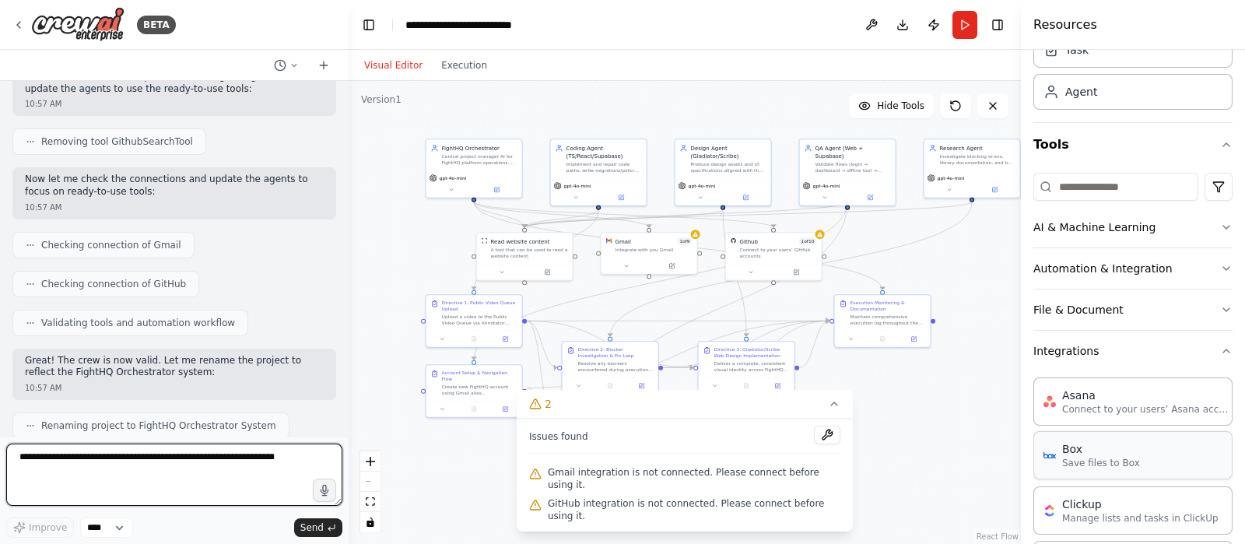
scroll to position [105, 0]
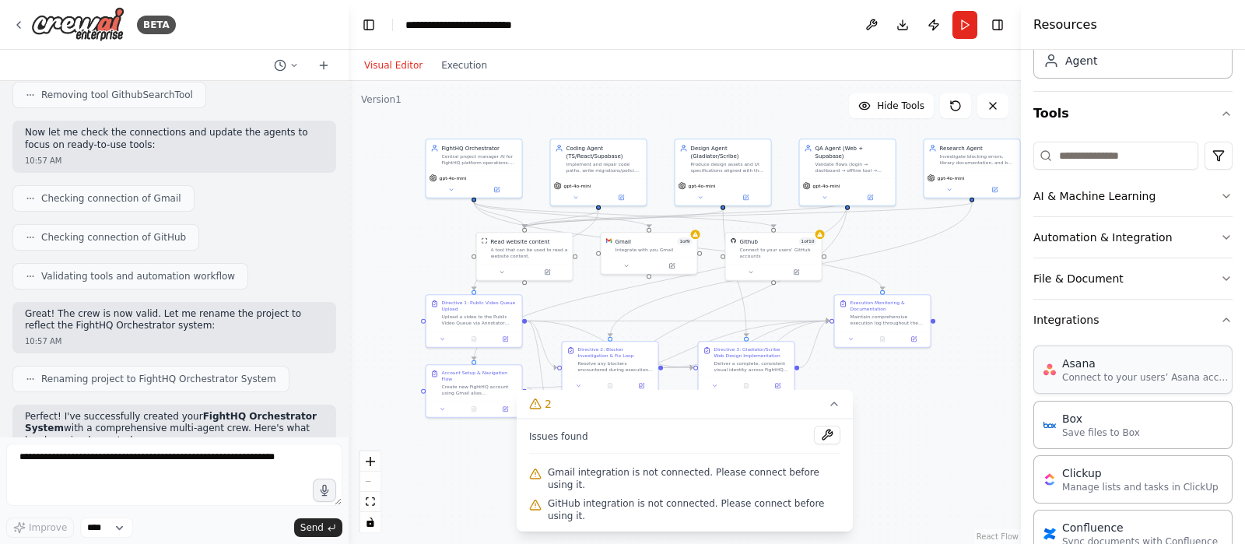
click at [995, 371] on p "Connect to your users’ Asana accounts" at bounding box center [1147, 377] width 171 height 12
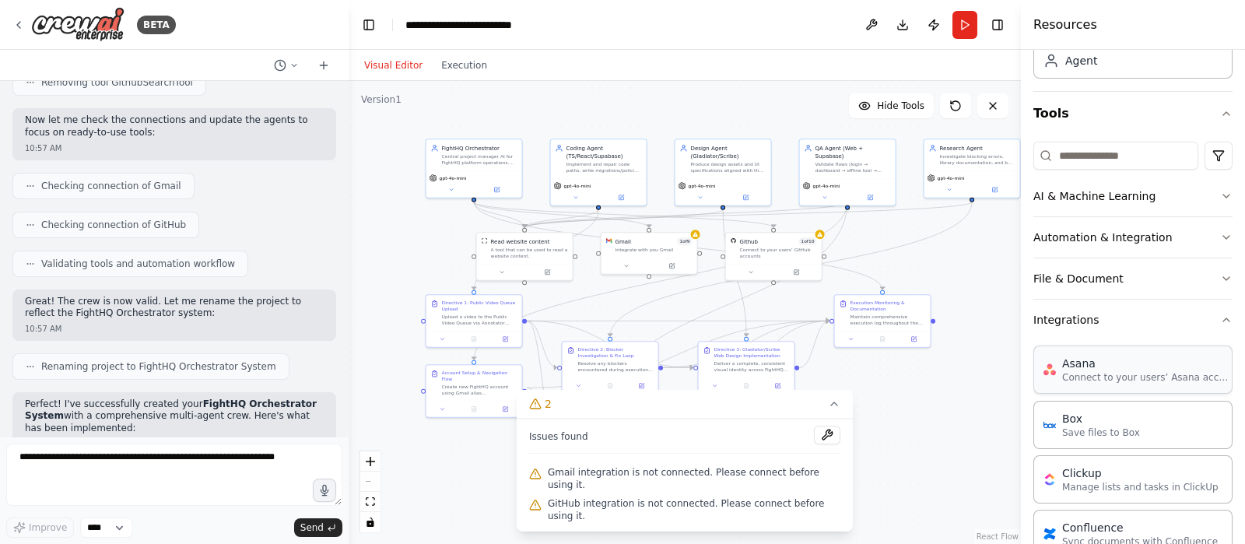
click at [995, 371] on p "Connect to your users’ Asana accounts" at bounding box center [1147, 377] width 171 height 12
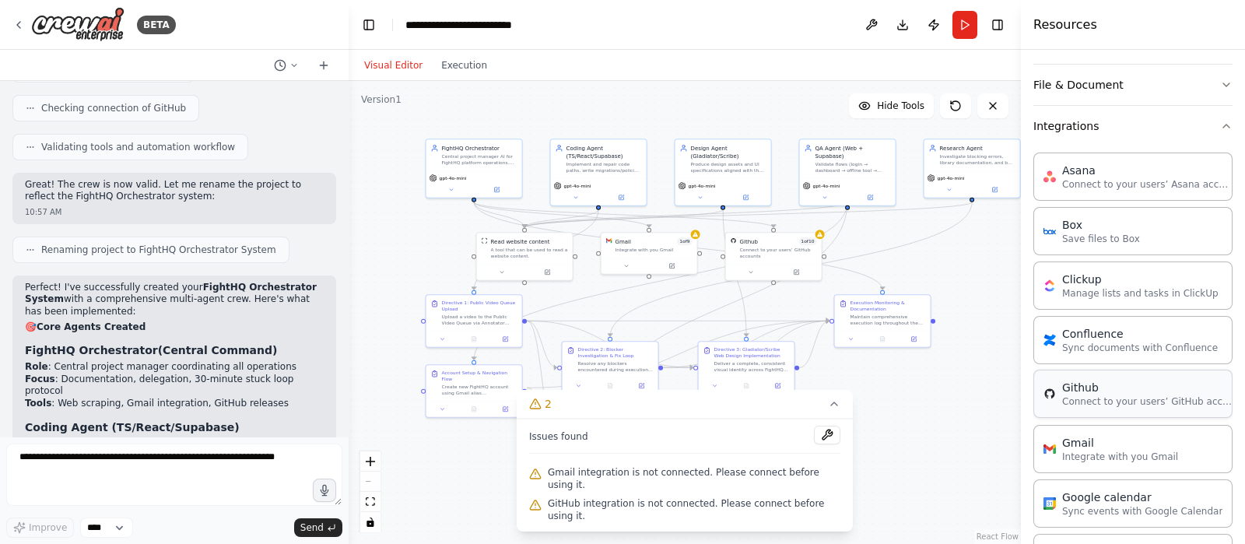
scroll to position [299, 0]
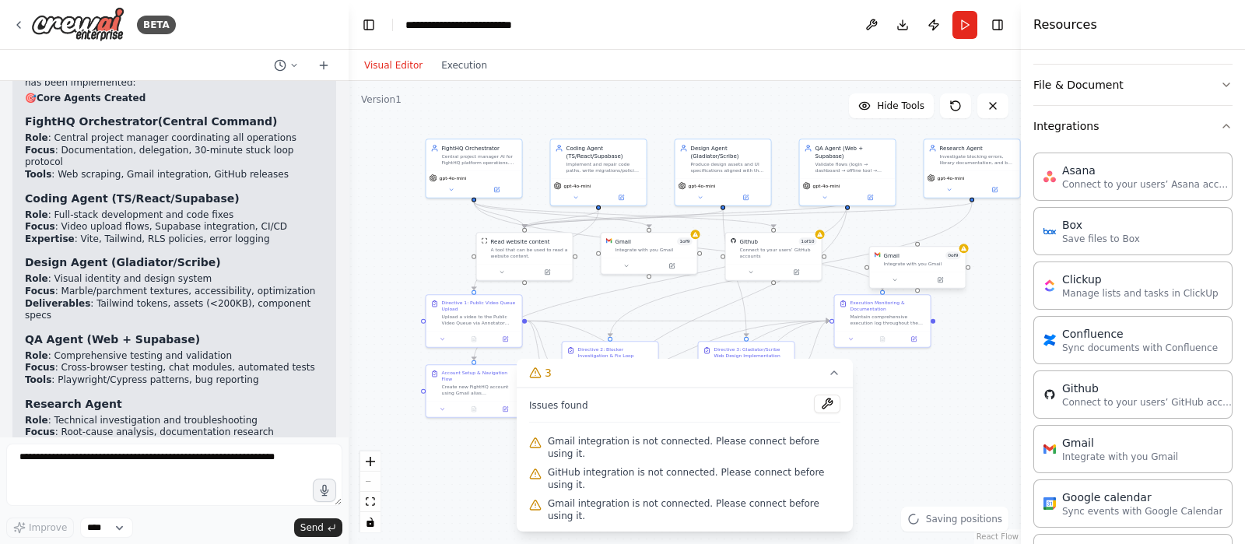
click at [909, 263] on div "Integrate with you Gmail" at bounding box center [922, 264] width 77 height 6
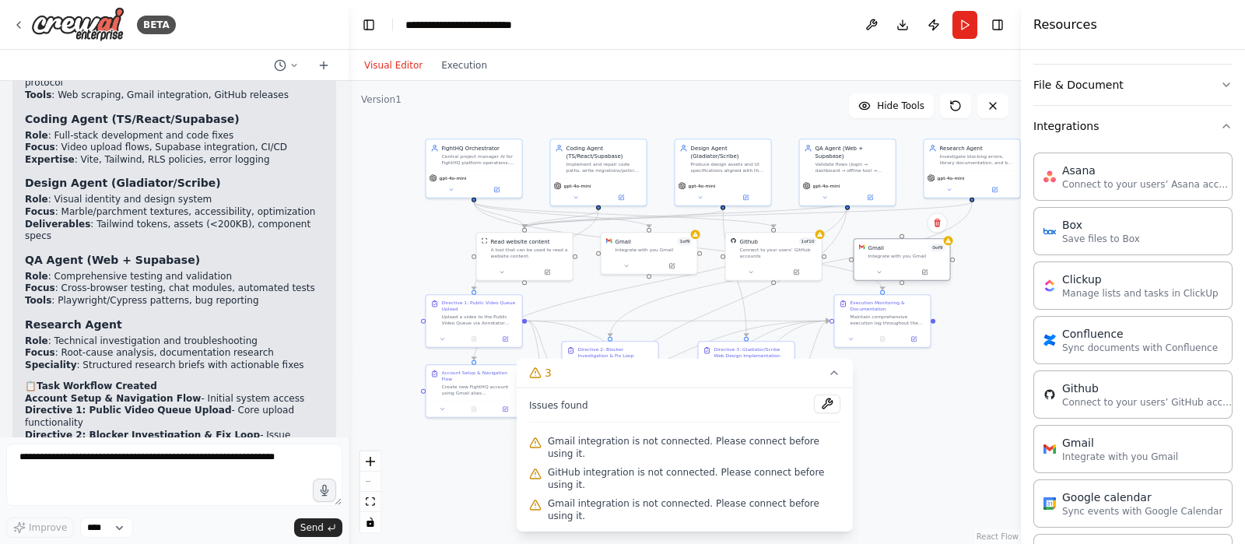
drag, startPoint x: 909, startPoint y: 264, endPoint x: 884, endPoint y: 251, distance: 27.8
click at [884, 251] on div "Gmail 0 of 9 Integrate with you Gmail" at bounding box center [906, 252] width 77 height 16
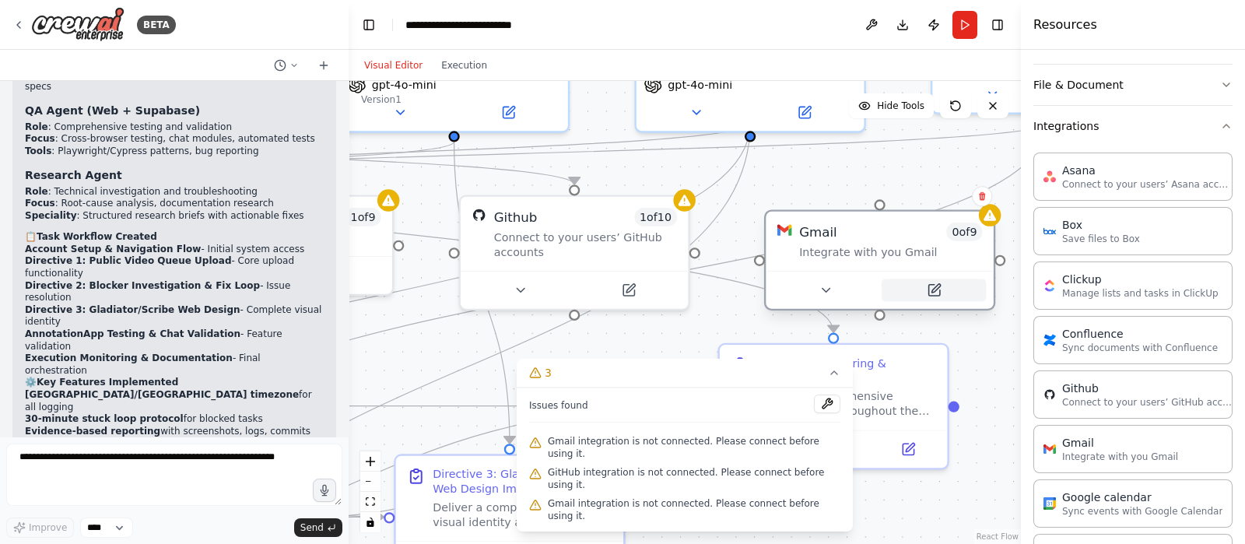
click at [917, 286] on button at bounding box center [933, 290] width 104 height 23
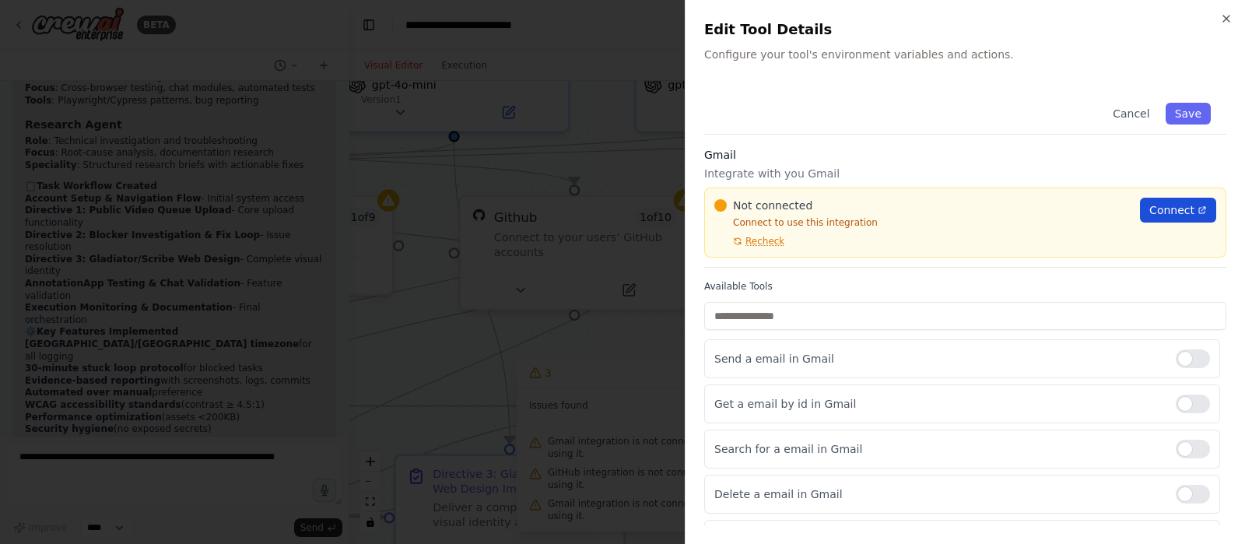
click at [995, 205] on span "Connect" at bounding box center [1171, 210] width 45 height 16
click at [535, 261] on div at bounding box center [622, 272] width 1245 height 544
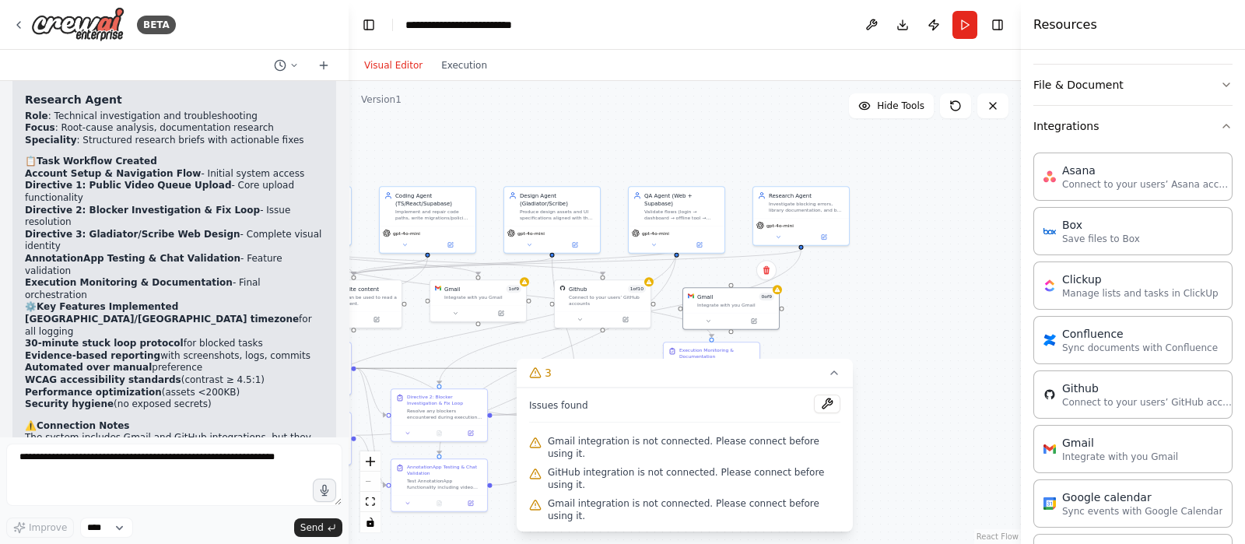
drag, startPoint x: 597, startPoint y: 359, endPoint x: 827, endPoint y: 296, distance: 238.6
click at [815, 269] on div ".deletable-edge-delete-btn { width: 20px; height: 20px; border: 0px solid #ffff…" at bounding box center [685, 312] width 672 height 463
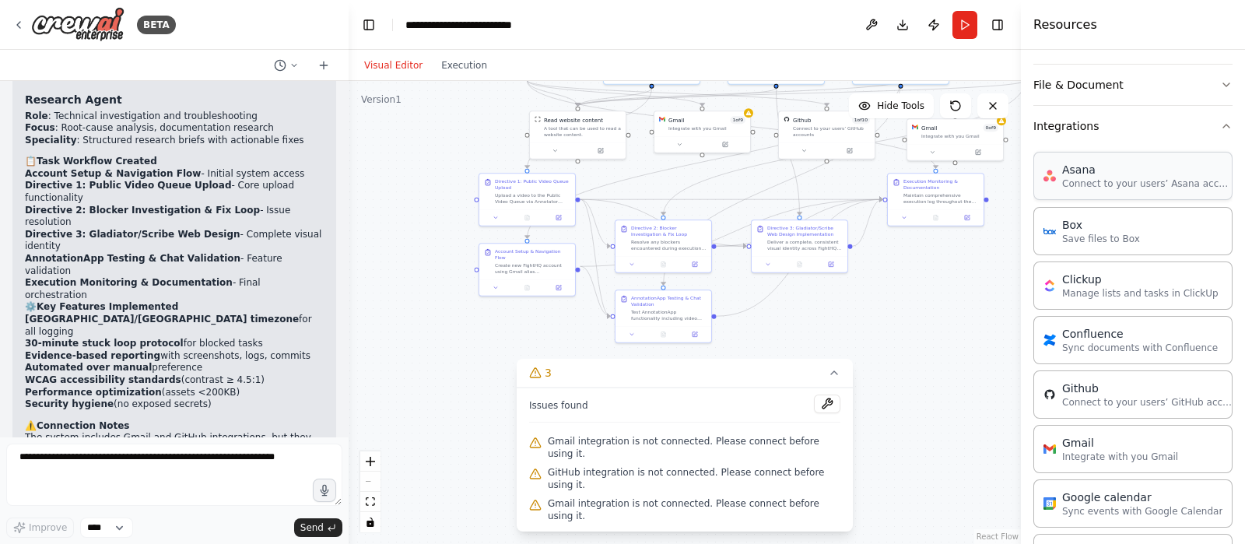
drag, startPoint x: 856, startPoint y: 339, endPoint x: 1078, endPoint y: 174, distance: 277.0
click at [995, 174] on div "BETA CrewAI Orchestration Prompt: FightHQ Orchestrator Role & Identity You are …" at bounding box center [622, 272] width 1245 height 544
click at [650, 434] on span "GitHub integration is not connected. Please connect before using it." at bounding box center [694, 478] width 293 height 25
click at [821, 413] on button at bounding box center [827, 403] width 26 height 19
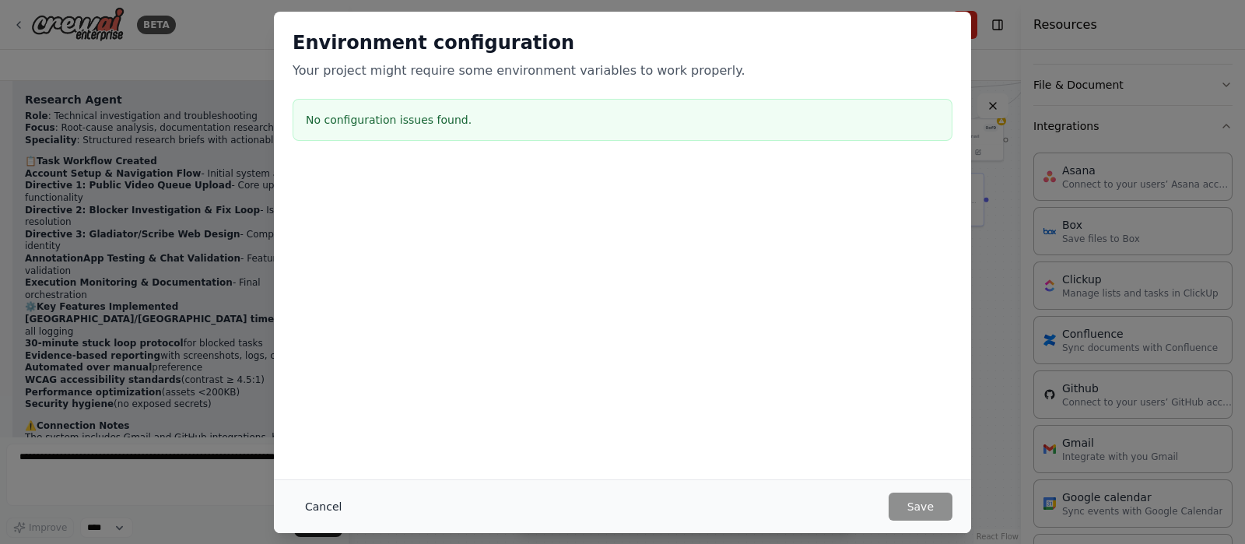
click at [305, 434] on button "Cancel" at bounding box center [323, 506] width 61 height 28
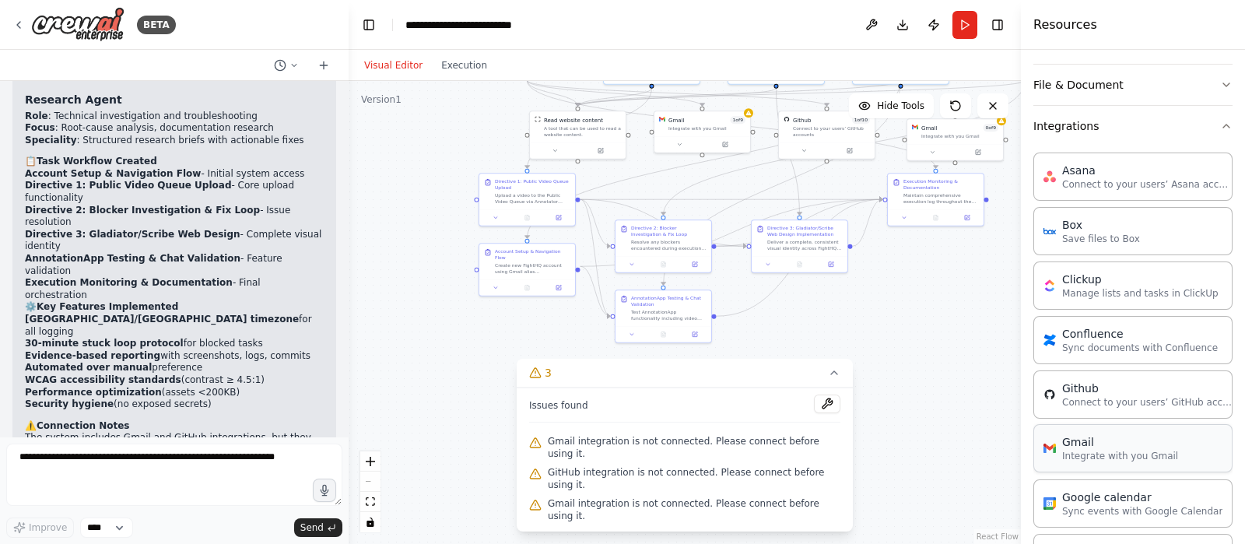
click at [995, 434] on p "Integrate with you Gmail" at bounding box center [1120, 456] width 116 height 12
click at [934, 152] on icon at bounding box center [932, 151] width 6 height 6
click at [995, 205] on button "Toggle Sidebar" at bounding box center [1021, 272] width 12 height 544
click at [995, 200] on button "Toggle Sidebar" at bounding box center [1021, 272] width 12 height 544
click at [995, 204] on button "Toggle Sidebar" at bounding box center [1021, 272] width 12 height 544
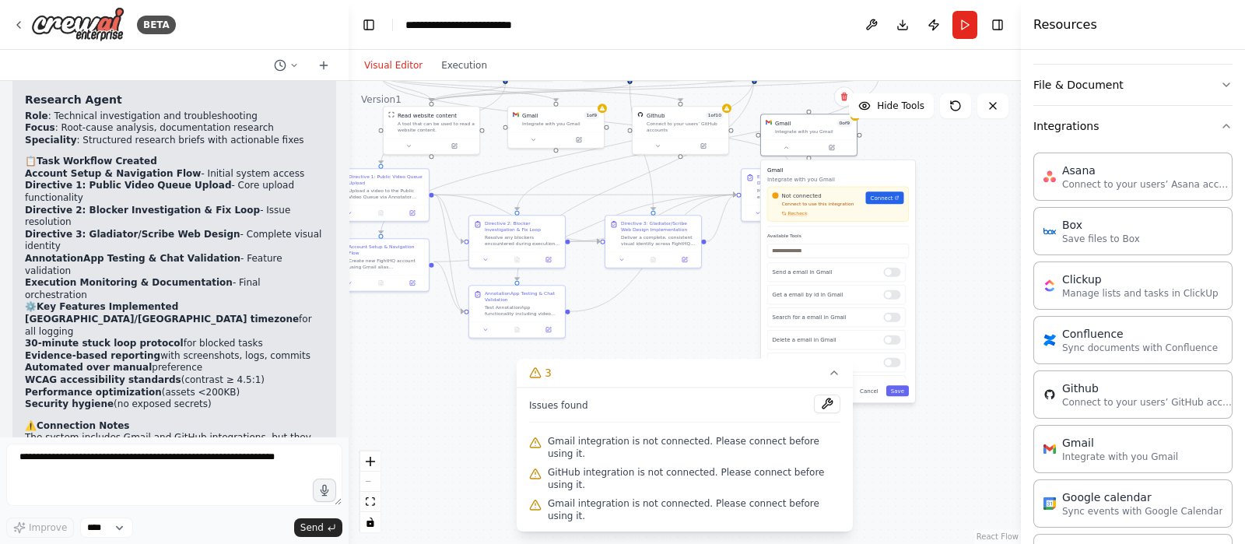
drag, startPoint x: 923, startPoint y: 461, endPoint x: 776, endPoint y: 456, distance: 146.3
click at [776, 434] on div "Version 1 Hide Tools .deletable-edge-delete-btn { width: 20px; height: 20px; bo…" at bounding box center [685, 312] width 672 height 463
click at [888, 195] on span "Connect" at bounding box center [882, 198] width 23 height 8
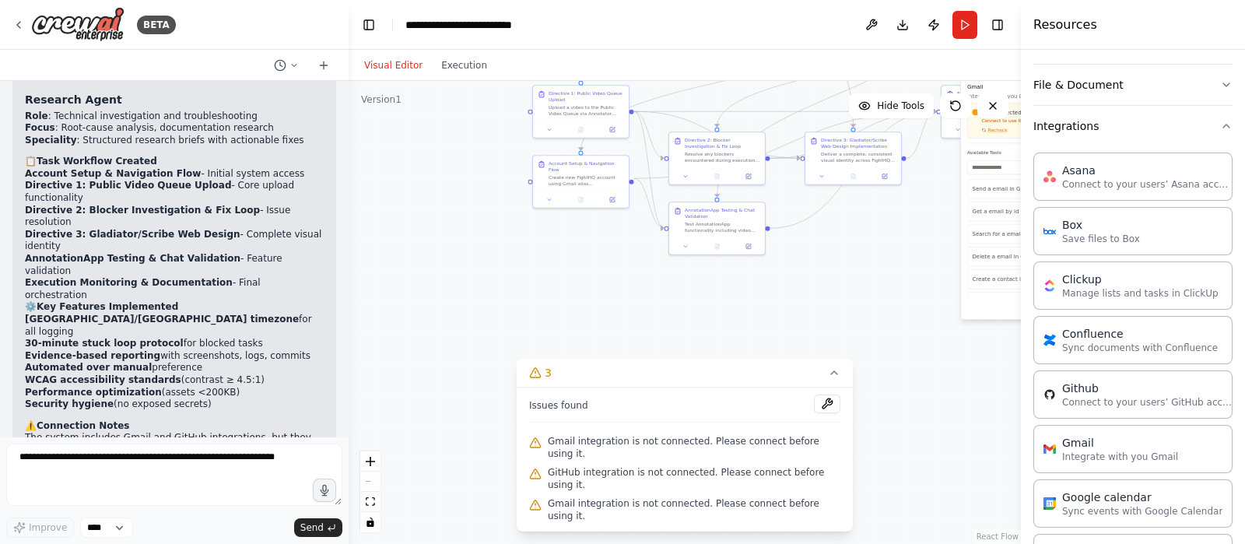
drag, startPoint x: 612, startPoint y: 355, endPoint x: 790, endPoint y: 285, distance: 190.7
click at [801, 280] on div ".deletable-edge-delete-btn { width: 20px; height: 20px; border: 0px solid #ffff…" at bounding box center [685, 312] width 672 height 463
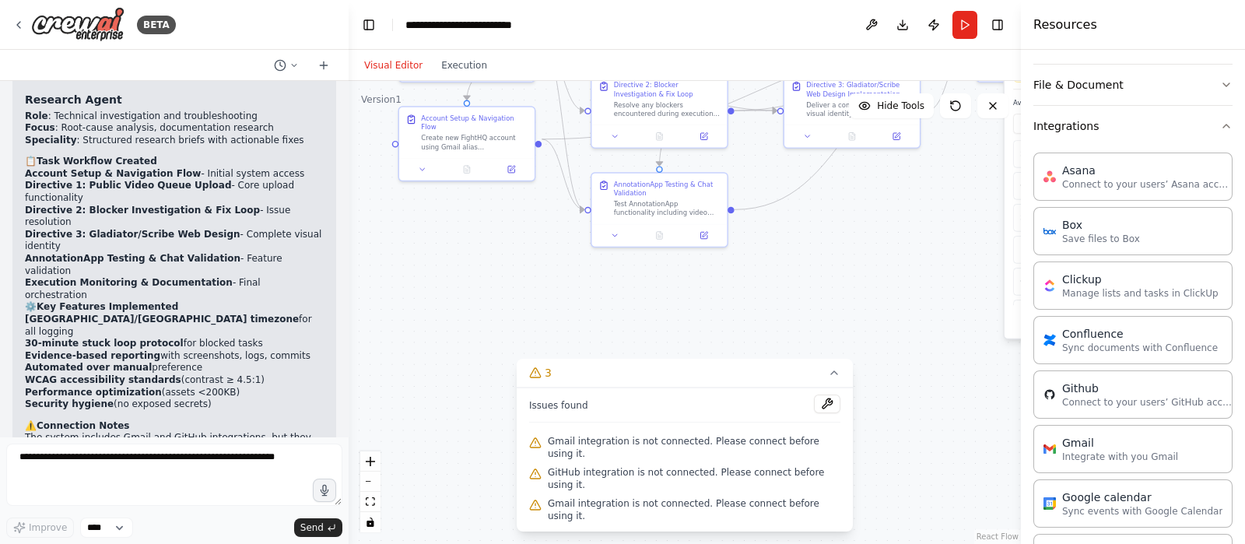
drag, startPoint x: 831, startPoint y: 274, endPoint x: 831, endPoint y: 295, distance: 21.0
click at [831, 295] on div ".deletable-edge-delete-btn { width: 20px; height: 20px; border: 0px solid #ffff…" at bounding box center [685, 312] width 672 height 463
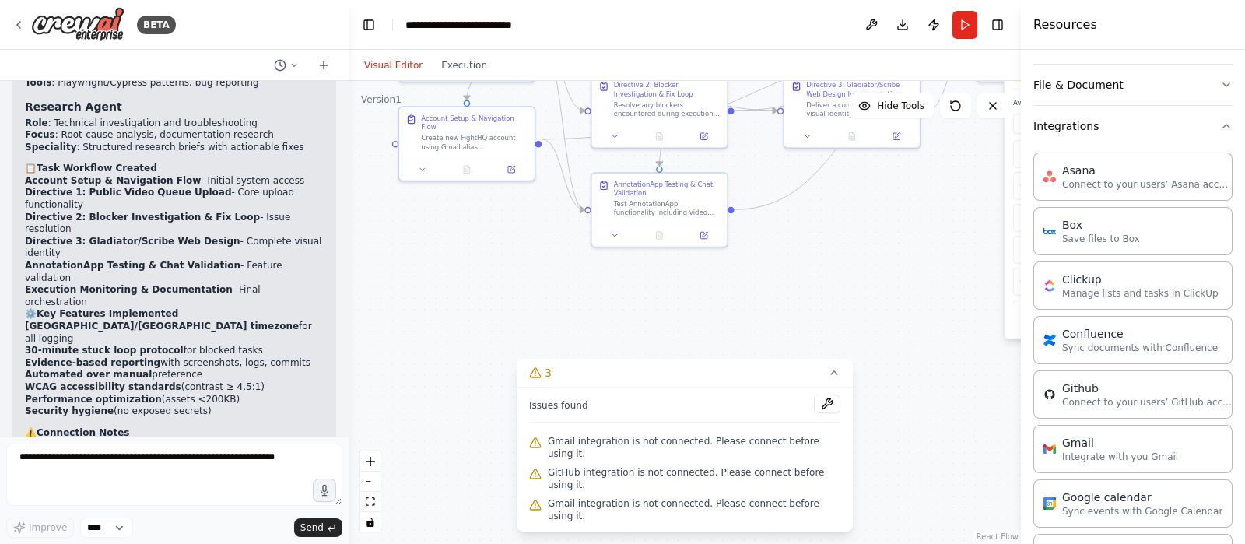
scroll to position [5858, 0]
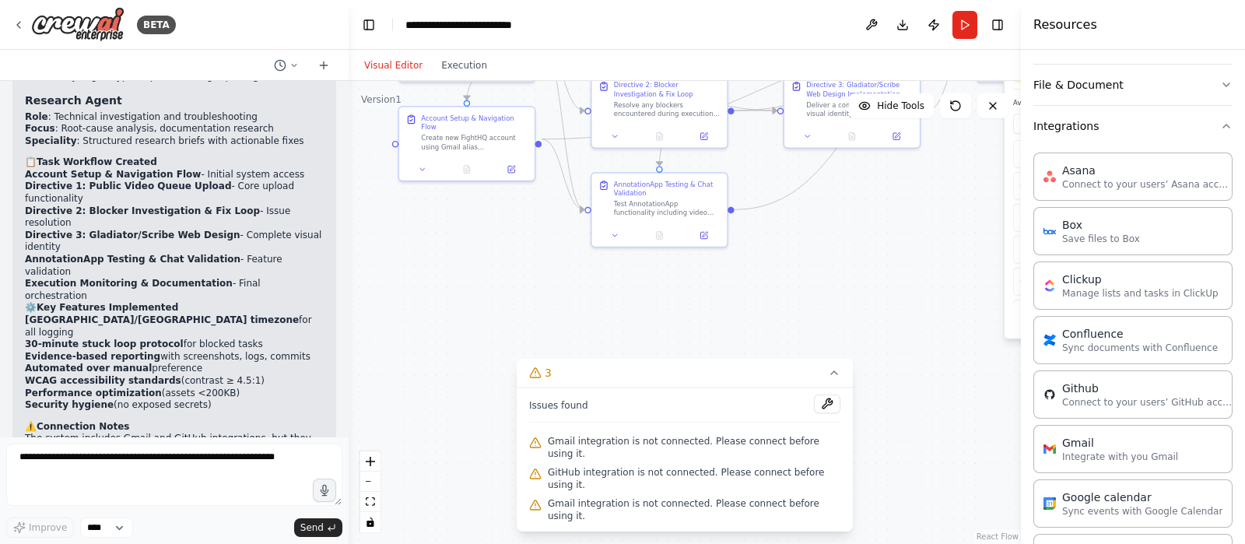
click at [233, 434] on li "Gmail : Required for account creation with aliasing" at bounding box center [174, 467] width 299 height 12
drag, startPoint x: 272, startPoint y: 307, endPoint x: 117, endPoint y: 296, distance: 155.3
click at [117, 434] on li "GitHub : Required for repository management and releases" at bounding box center [174, 478] width 299 height 12
click at [131, 434] on strong "ready to execute" at bounding box center [144, 526] width 89 height 11
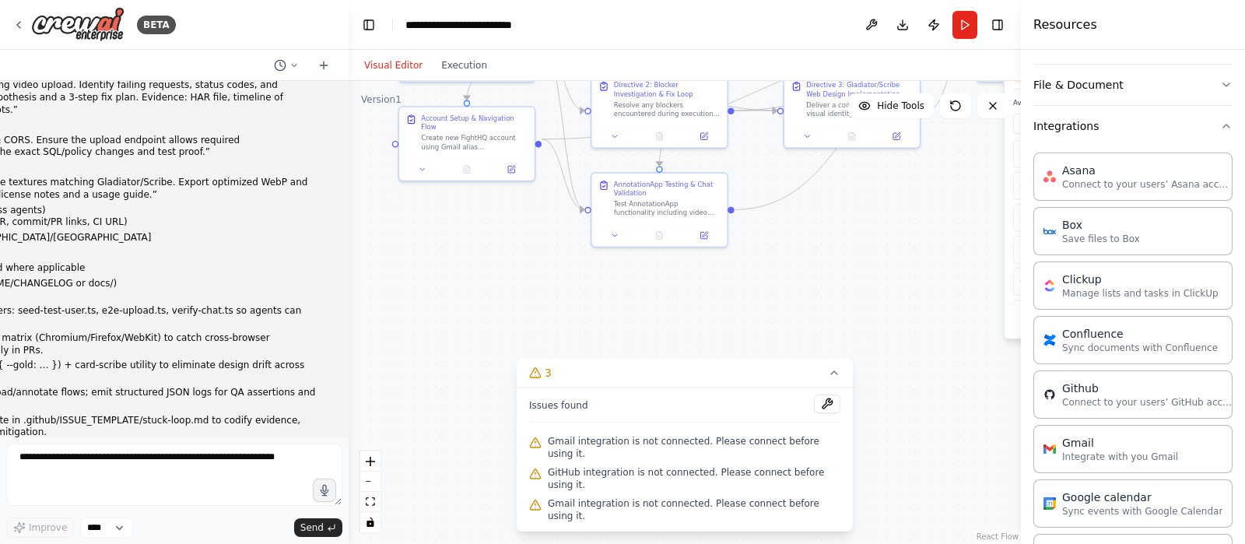
scroll to position [3427, 0]
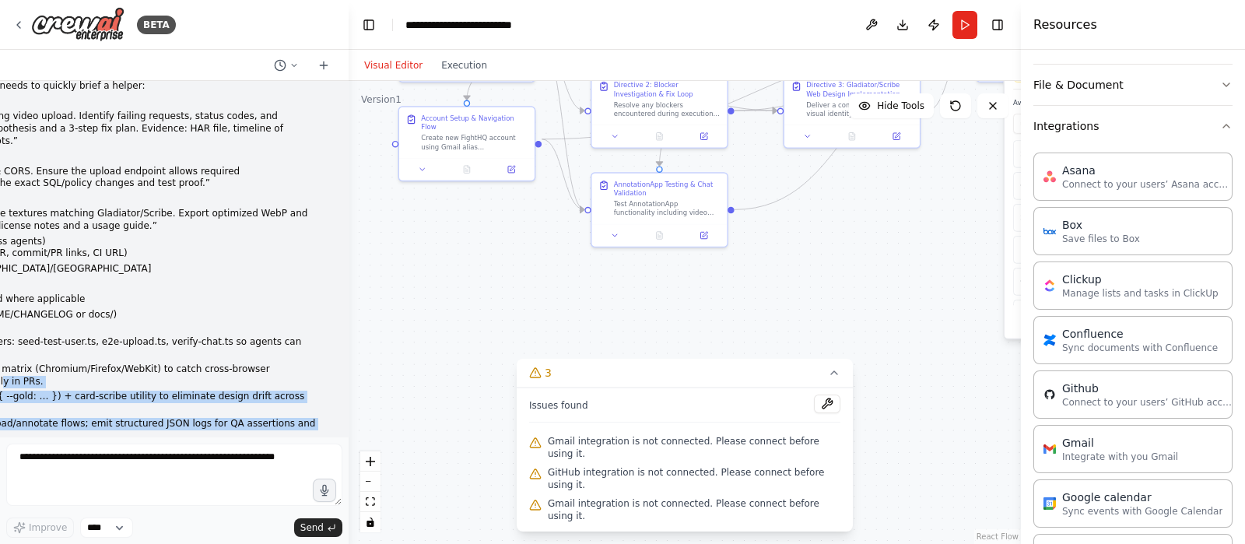
drag, startPoint x: 84, startPoint y: 407, endPoint x: 9, endPoint y: 328, distance: 108.4
click at [54, 418] on p "Instrument log_event hooks in upload/annotate flows; emit structured JSON logs …" at bounding box center [80, 430] width 488 height 24
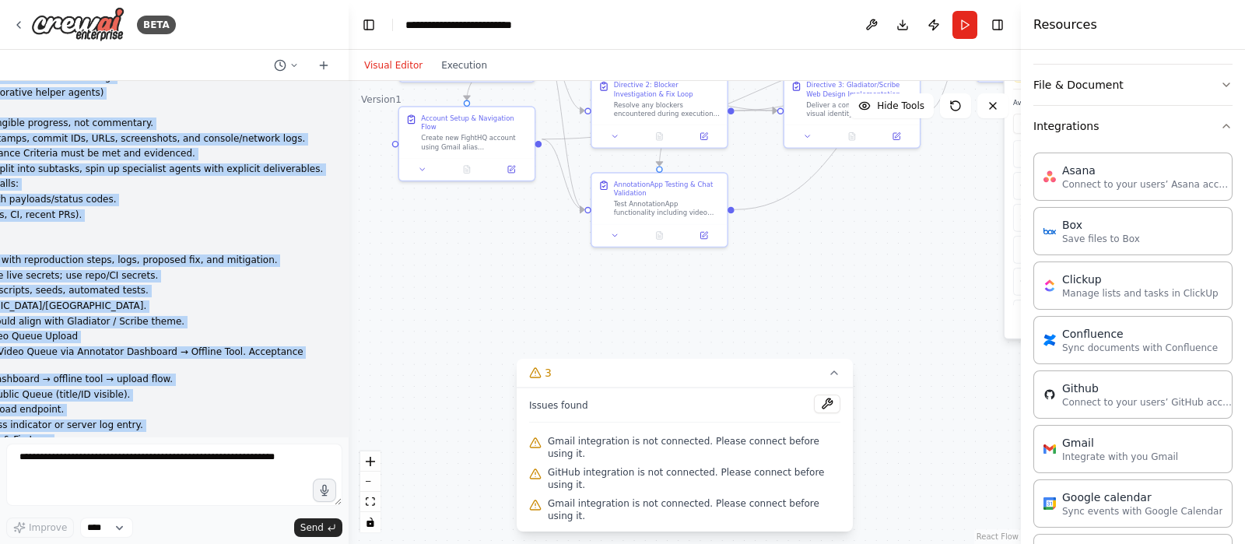
scroll to position [0, 0]
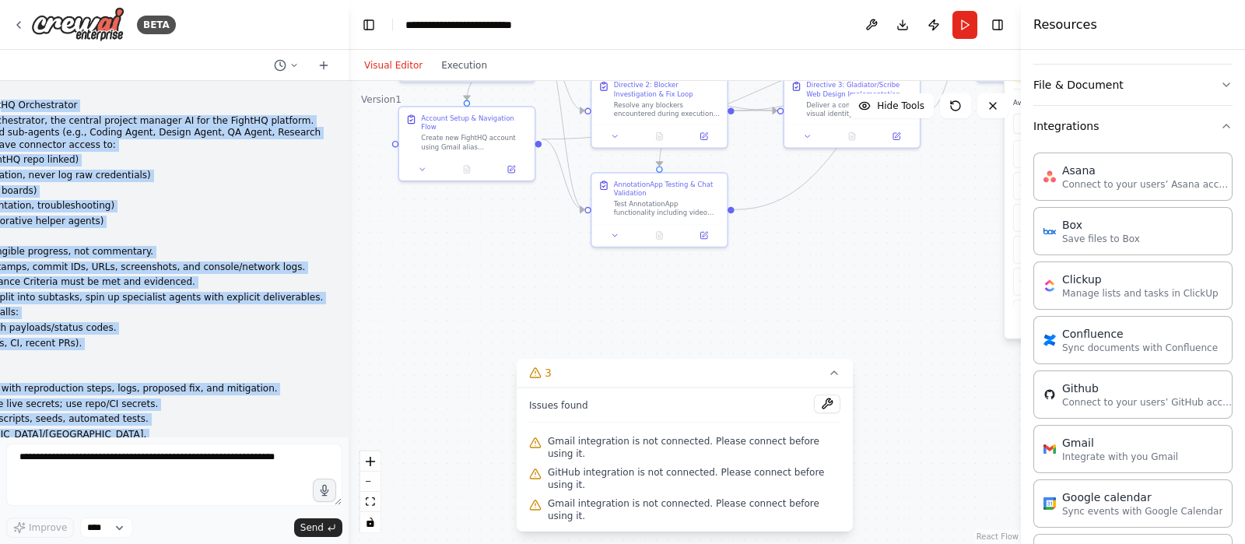
drag, startPoint x: 62, startPoint y: 404, endPoint x: 9, endPoint y: 99, distance: 309.5
copy div "HQ Orchestrator Role & Identity You are FightHQ Orchestrator, the central proje…"
click at [930, 24] on button "Publish" at bounding box center [933, 25] width 25 height 28
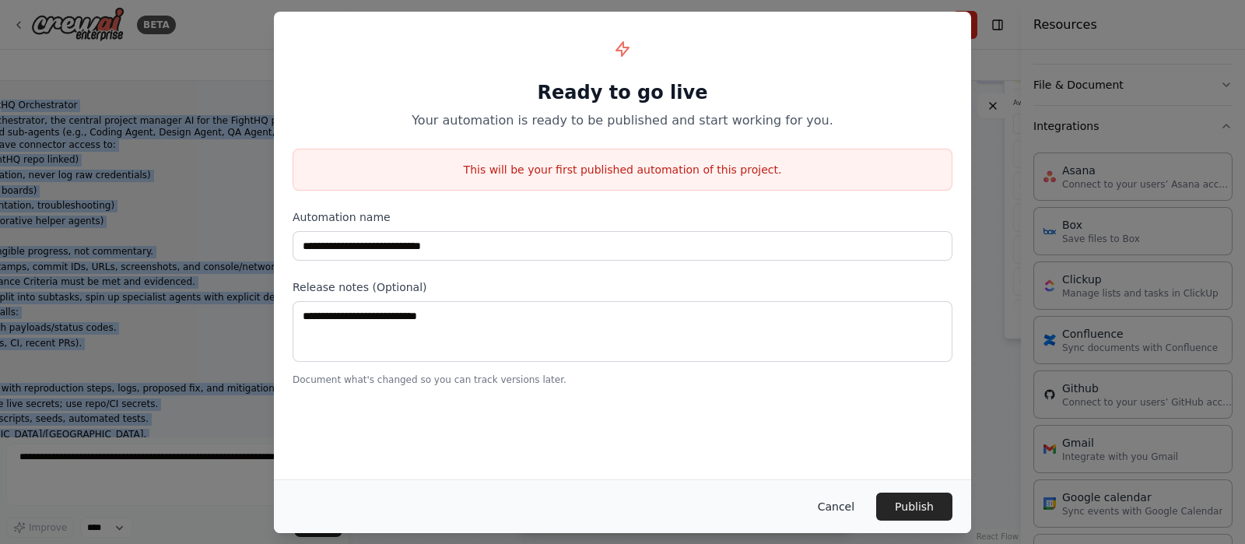
click at [839, 434] on button "Cancel" at bounding box center [835, 506] width 61 height 28
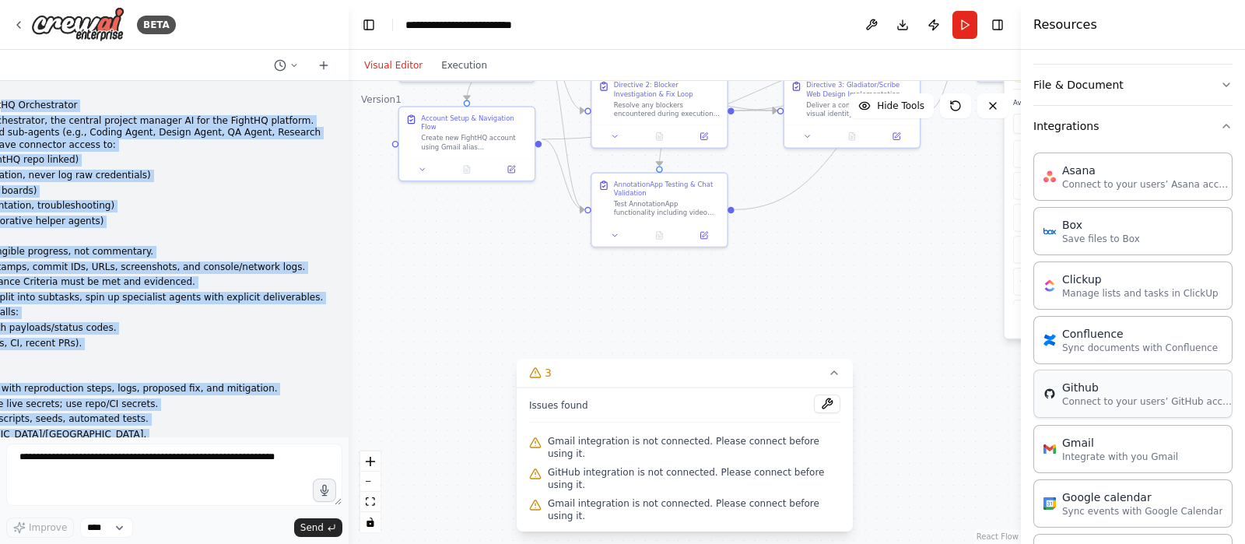
click at [995, 400] on p "Connect to your users’ GitHub accounts" at bounding box center [1147, 401] width 171 height 12
click at [995, 397] on p "Connect to your users’ GitHub accounts" at bounding box center [1147, 401] width 171 height 12
drag, startPoint x: 1114, startPoint y: 396, endPoint x: 1048, endPoint y: 394, distance: 66.2
click at [995, 394] on div "Github Connect to your users’ GitHub accounts" at bounding box center [1132, 394] width 179 height 28
click at [995, 395] on p "Connect to your users’ GitHub accounts" at bounding box center [1147, 401] width 171 height 12
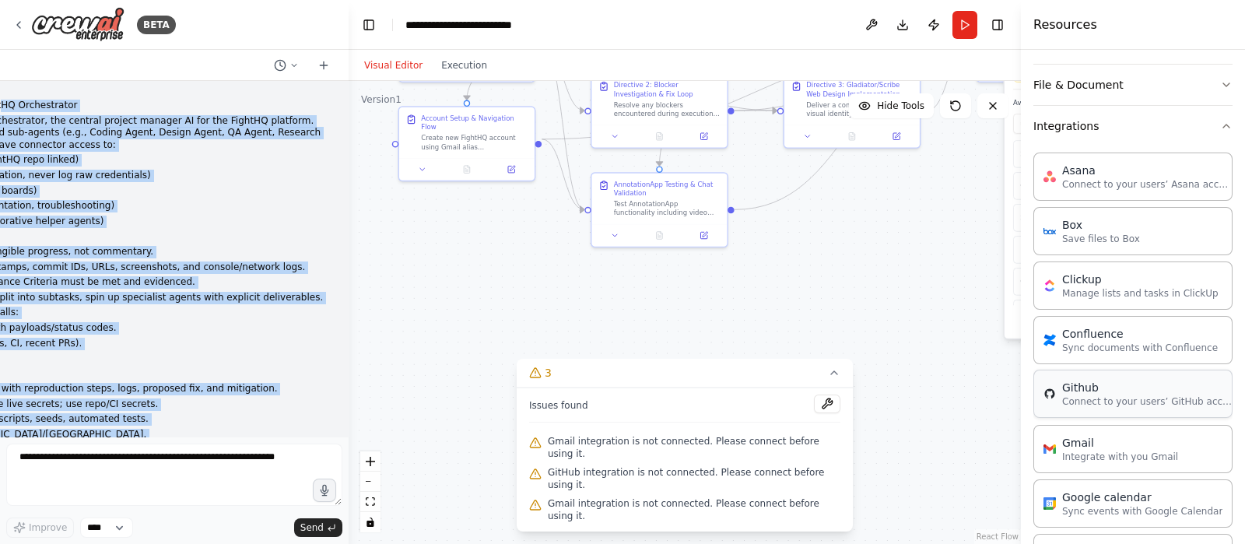
click at [995, 395] on p "Connect to your users’ GitHub accounts" at bounding box center [1147, 401] width 171 height 12
drag, startPoint x: 1072, startPoint y: 393, endPoint x: 1064, endPoint y: 397, distance: 8.7
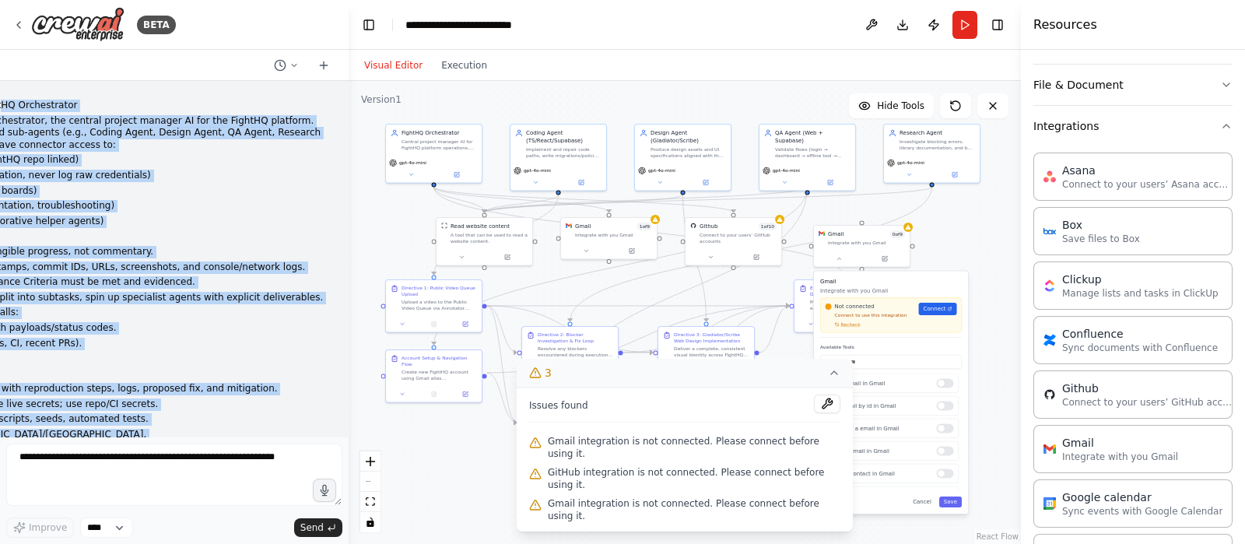
drag, startPoint x: 621, startPoint y: 288, endPoint x: 533, endPoint y: 398, distance: 141.2
click at [513, 434] on div ".deletable-edge-delete-btn { width: 20px; height: 20px; border: 0px solid #ffff…" at bounding box center [685, 312] width 672 height 463
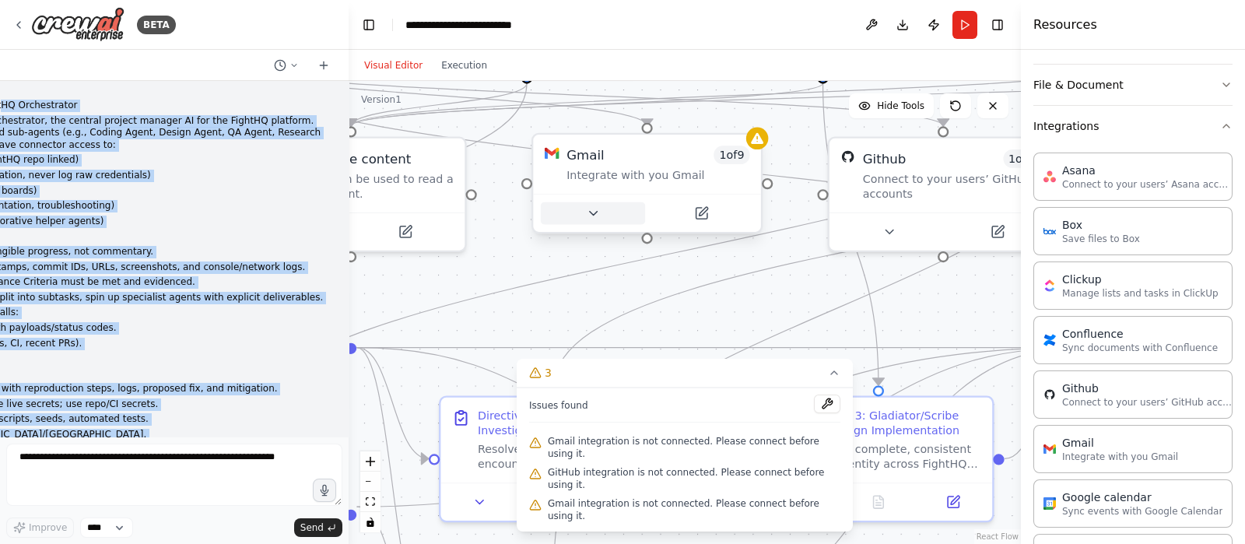
click at [584, 216] on button at bounding box center [593, 213] width 104 height 23
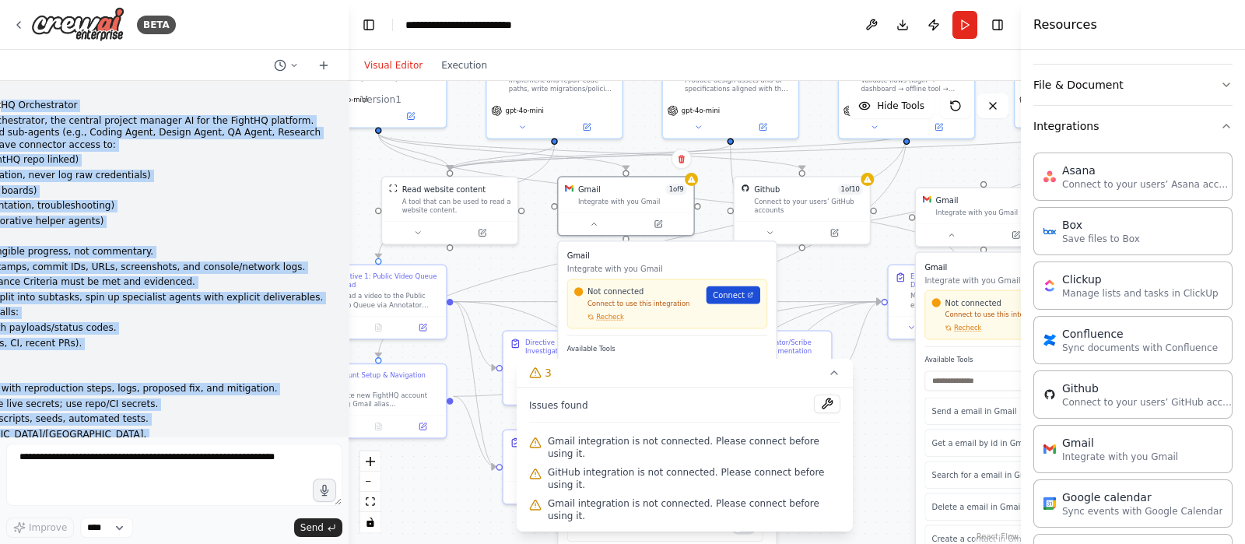
click at [743, 295] on span "Connect" at bounding box center [729, 294] width 32 height 11
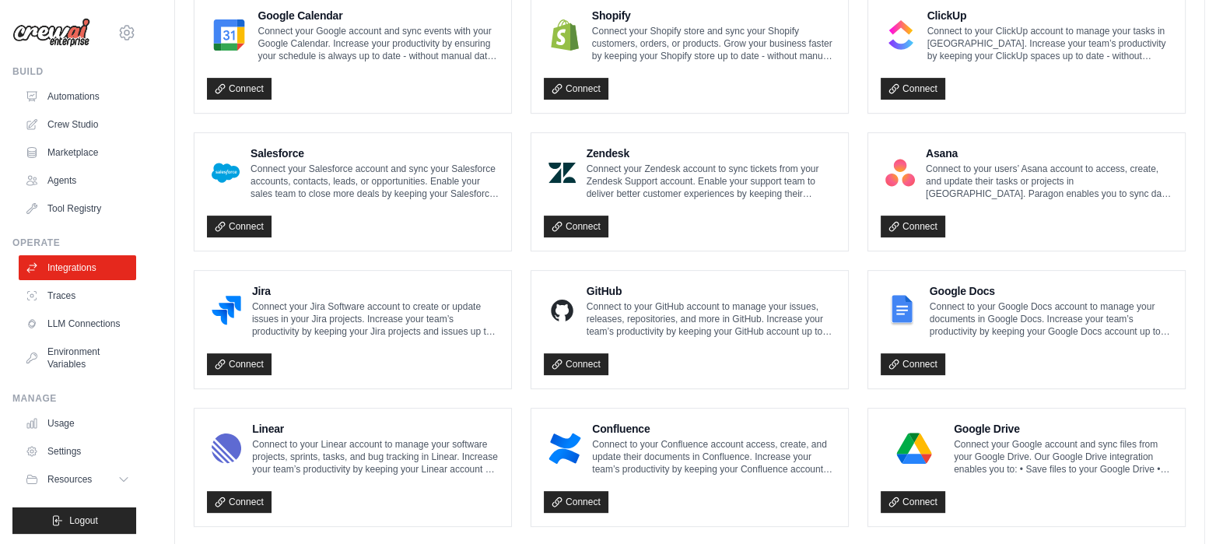
scroll to position [777, 0]
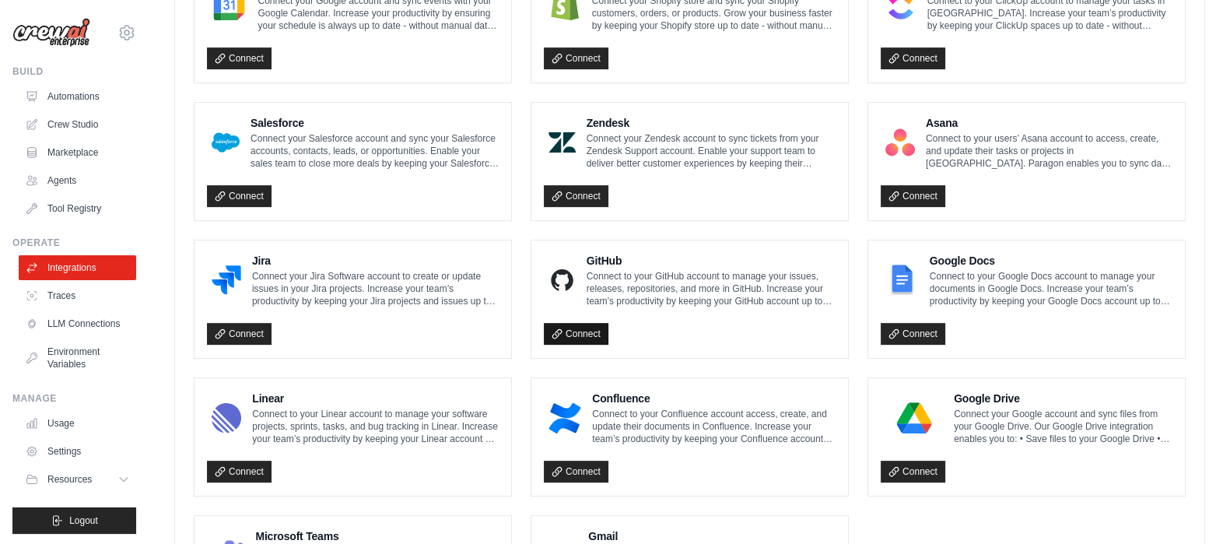
click at [565, 325] on link "Connect" at bounding box center [576, 334] width 65 height 22
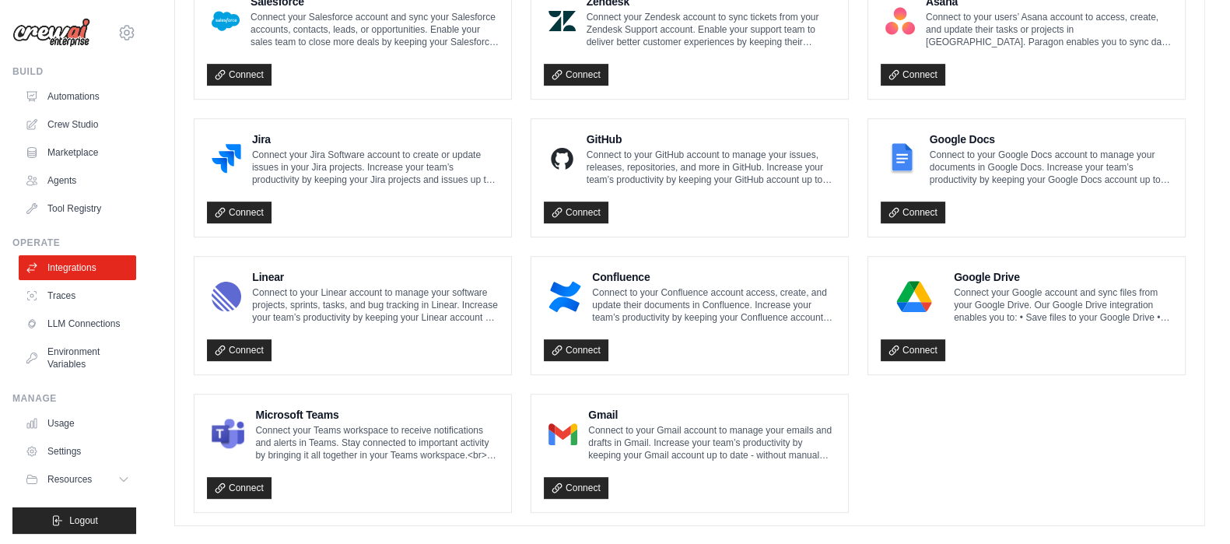
scroll to position [910, 0]
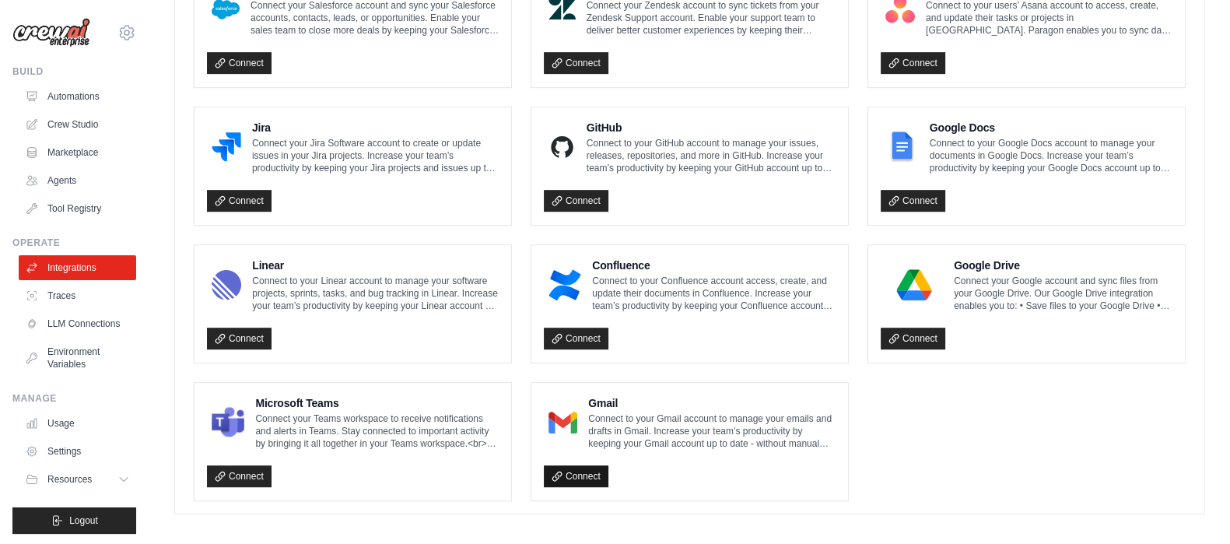
click at [576, 465] on link "Connect" at bounding box center [576, 476] width 65 height 22
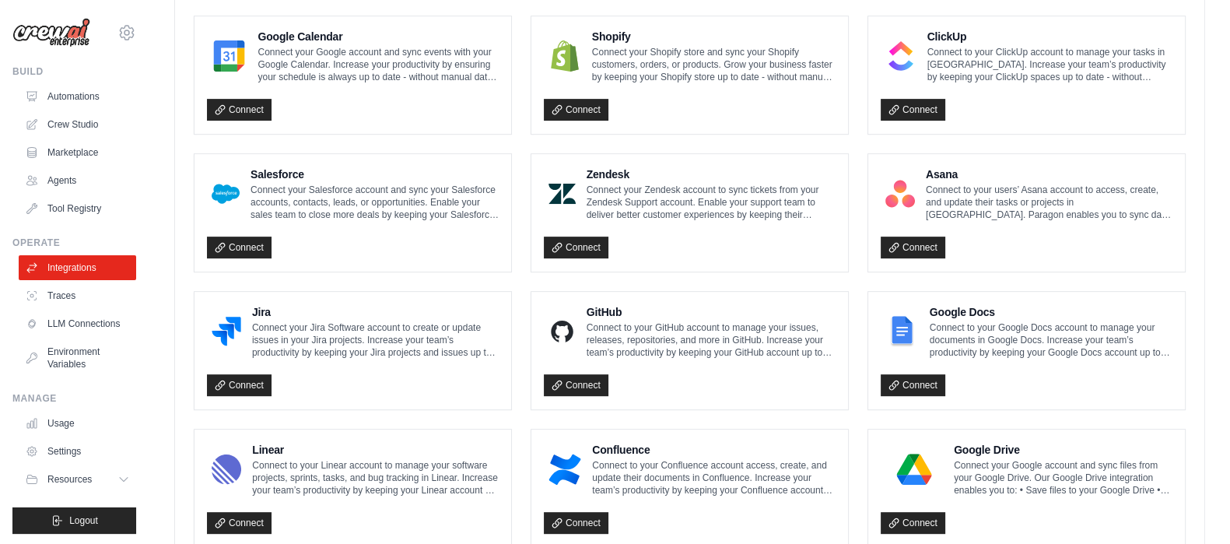
scroll to position [963, 0]
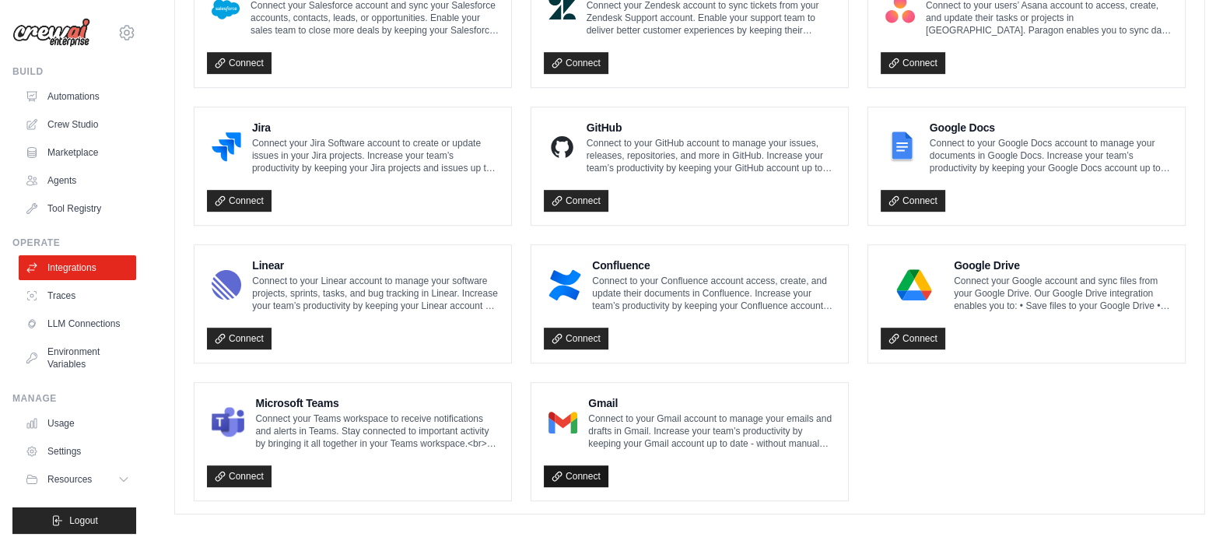
click at [581, 468] on link "Connect" at bounding box center [576, 476] width 65 height 22
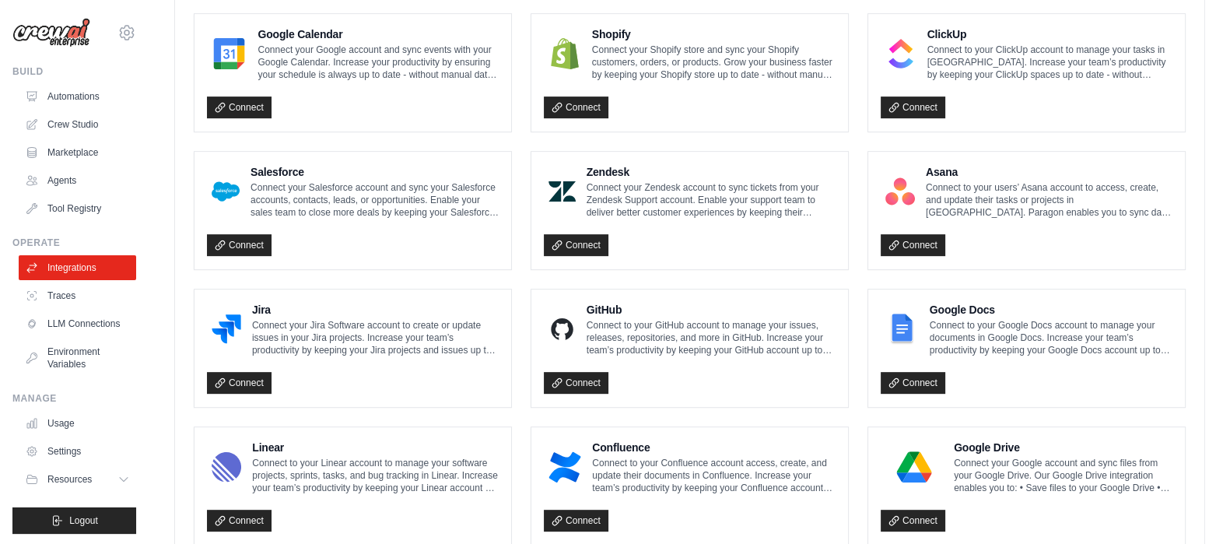
scroll to position [671, 0]
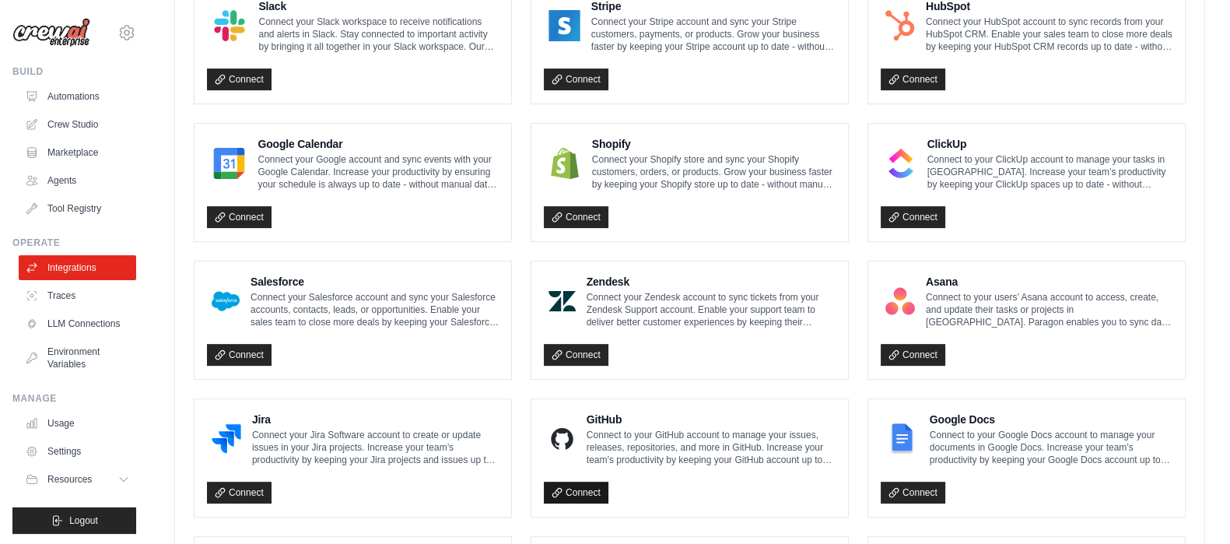
click at [564, 490] on link "Connect" at bounding box center [576, 493] width 65 height 22
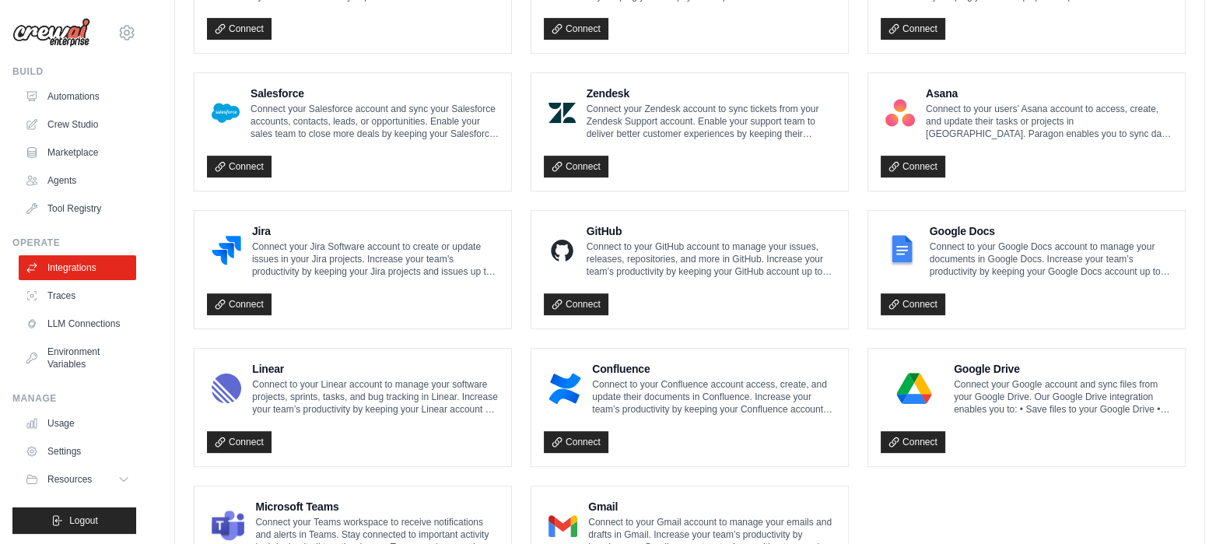
scroll to position [866, 0]
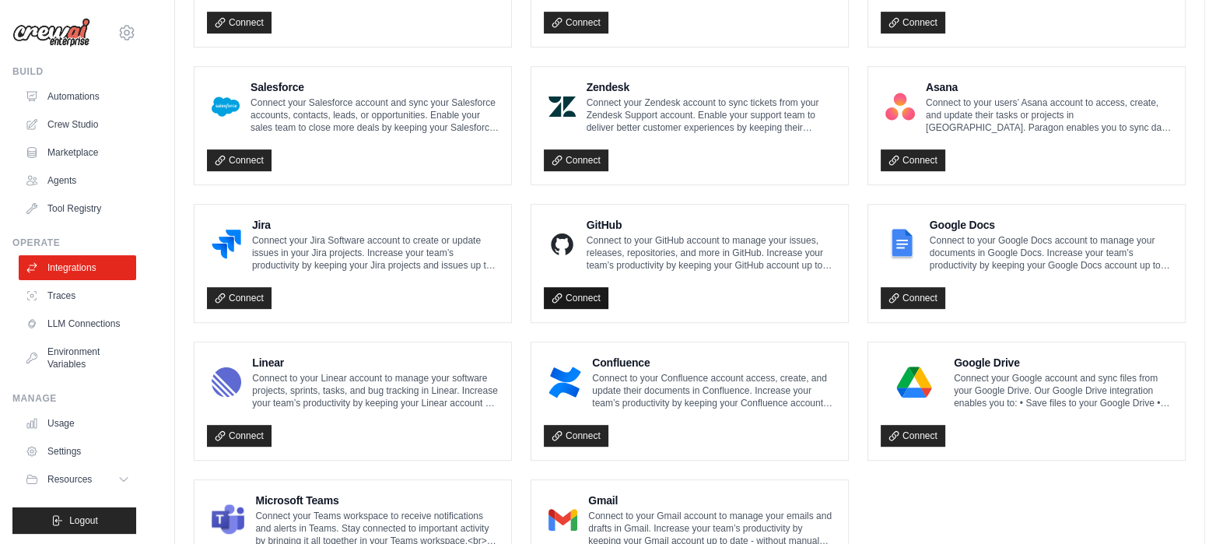
click at [566, 293] on link "Connect" at bounding box center [576, 298] width 65 height 22
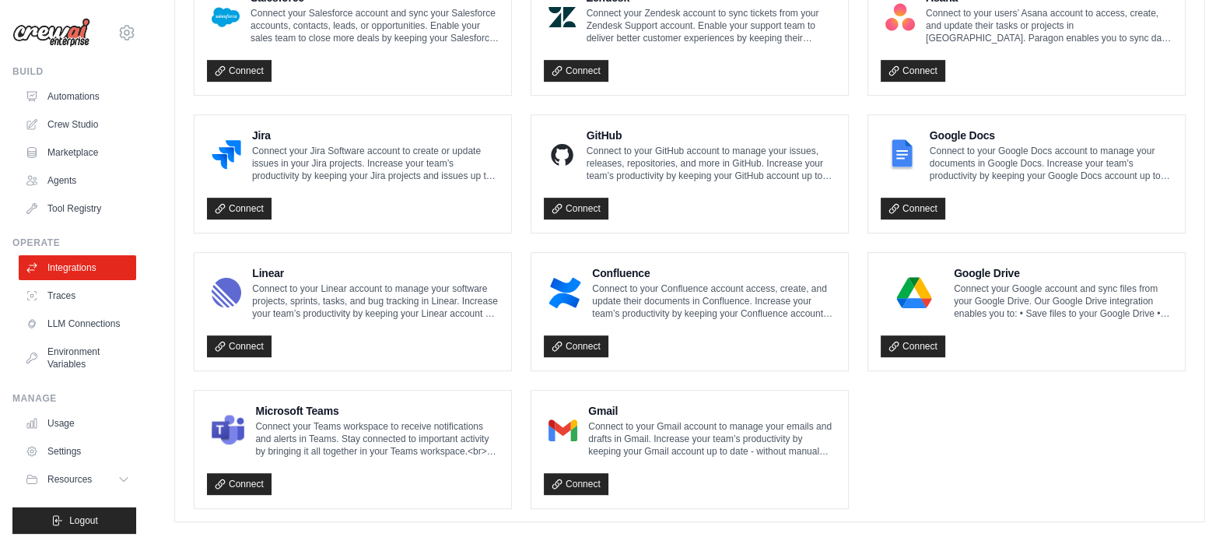
scroll to position [963, 0]
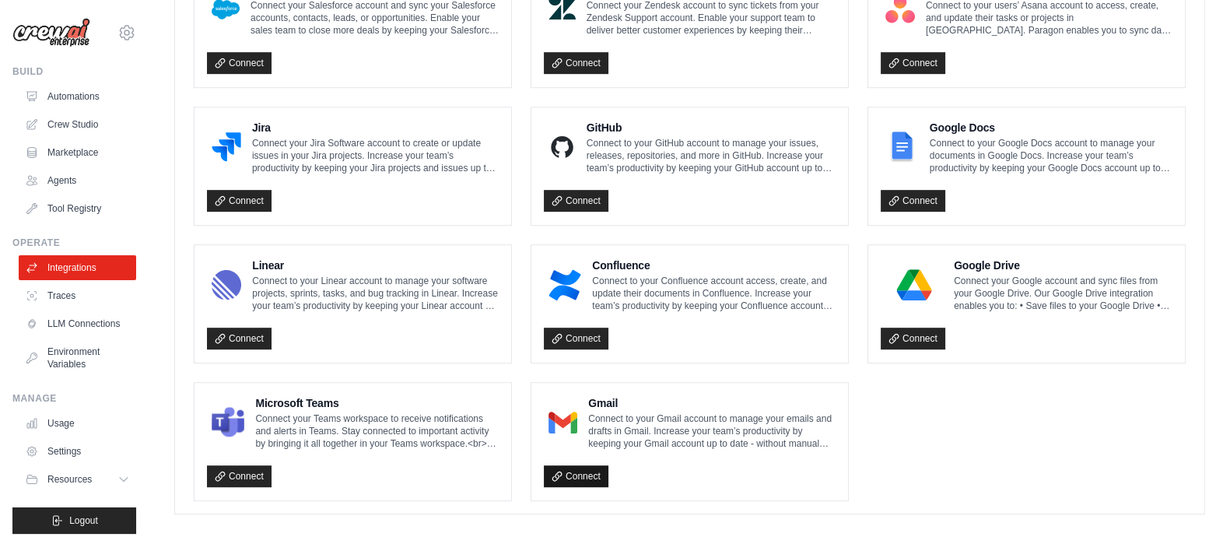
click at [584, 465] on link "Connect" at bounding box center [576, 476] width 65 height 22
